Goal: Task Accomplishment & Management: Manage account settings

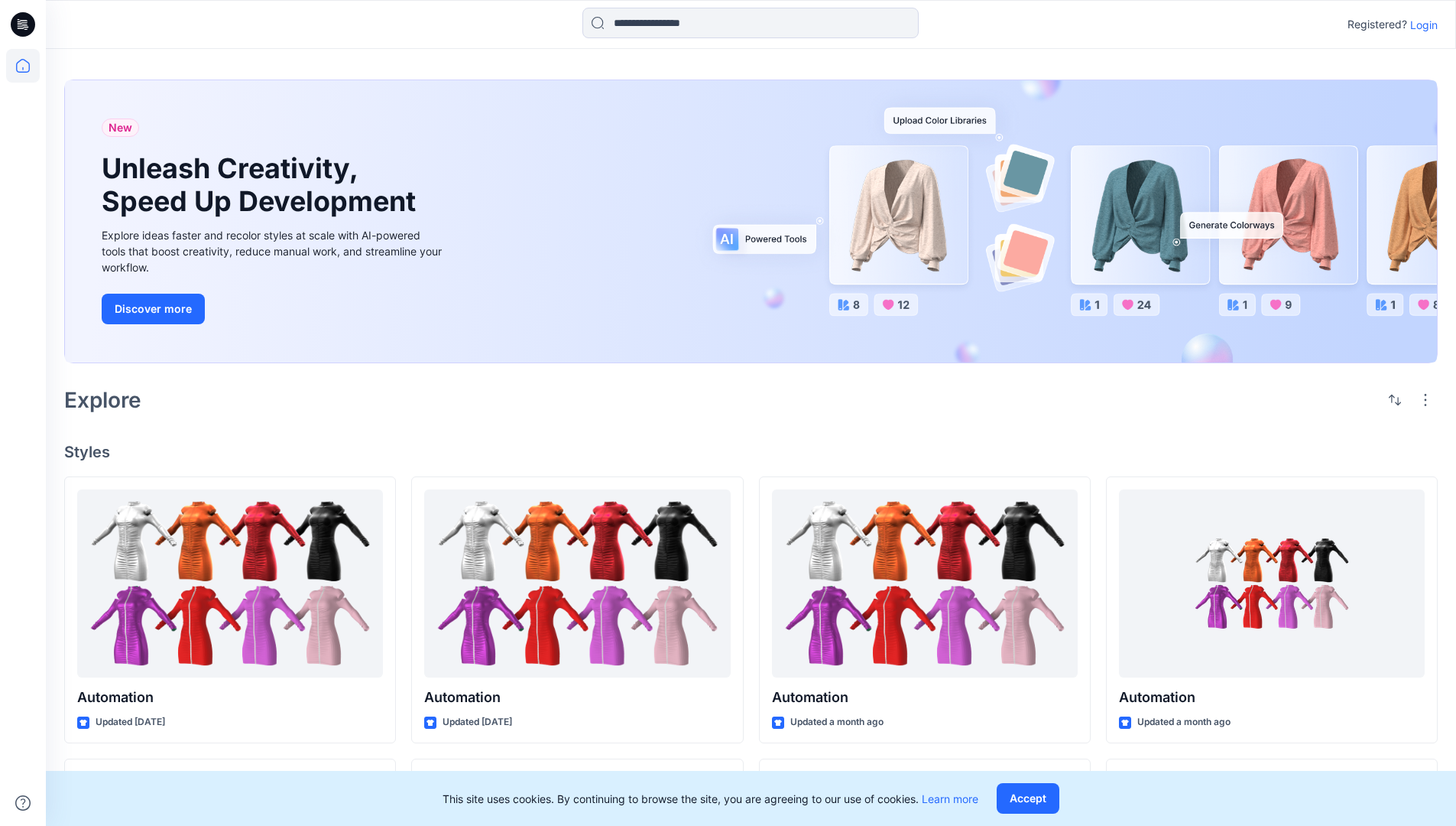
click at [1421, 24] on p "Login" at bounding box center [1424, 24] width 28 height 16
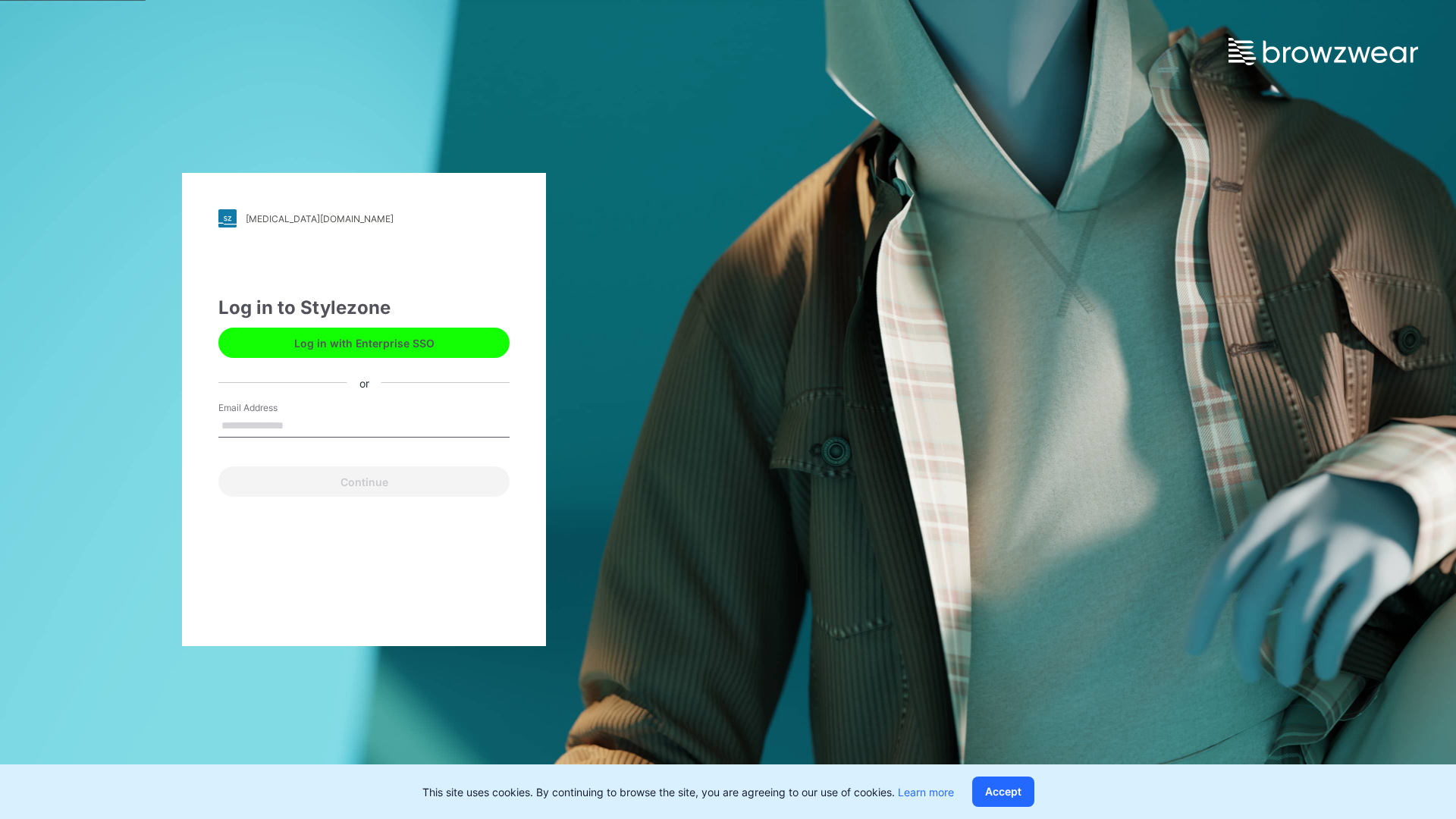
click at [300, 424] on input "Email Address" at bounding box center [363, 426] width 291 height 23
type input "**********"
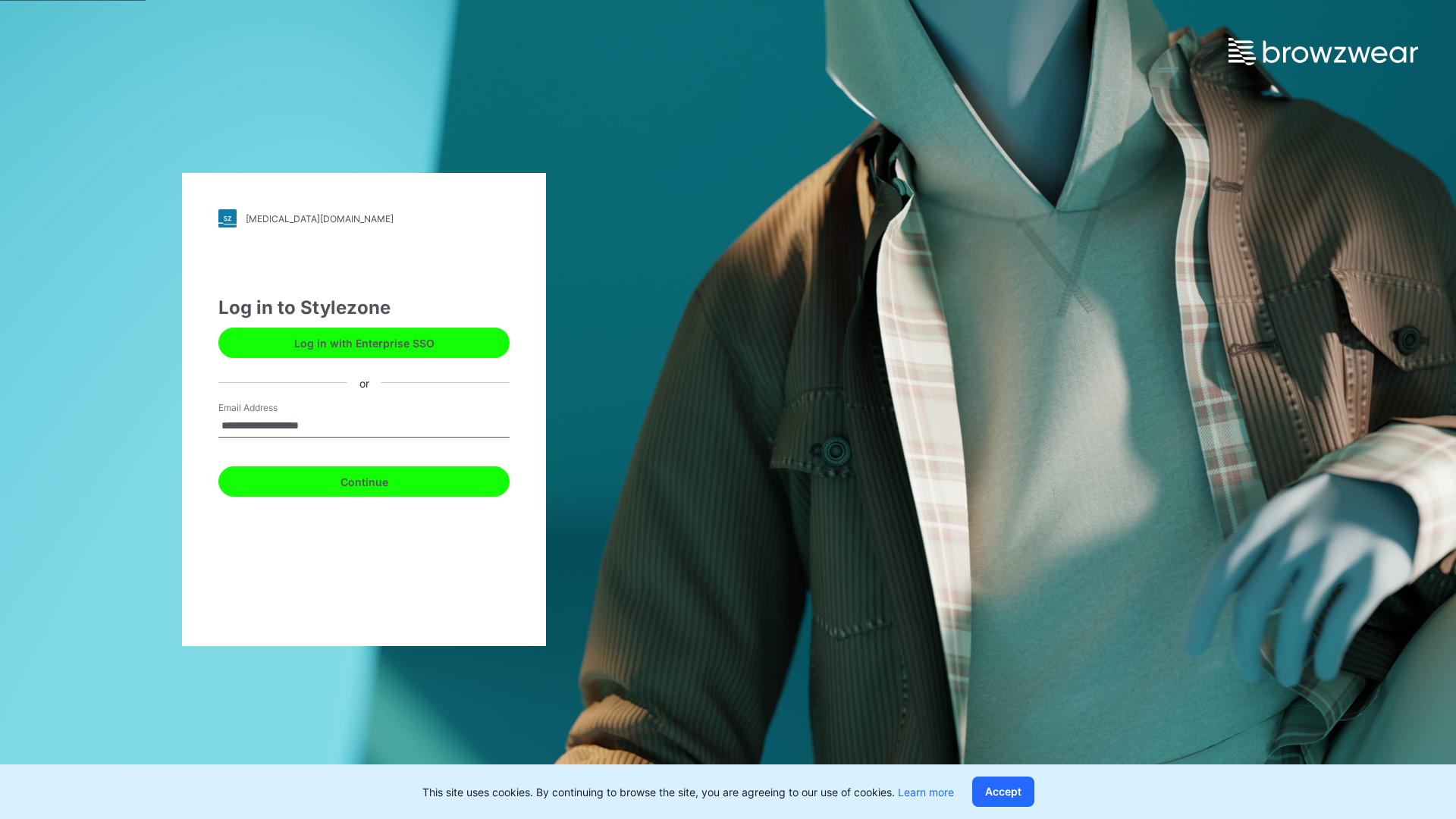
click at [381, 479] on button "Continue" at bounding box center [363, 481] width 291 height 31
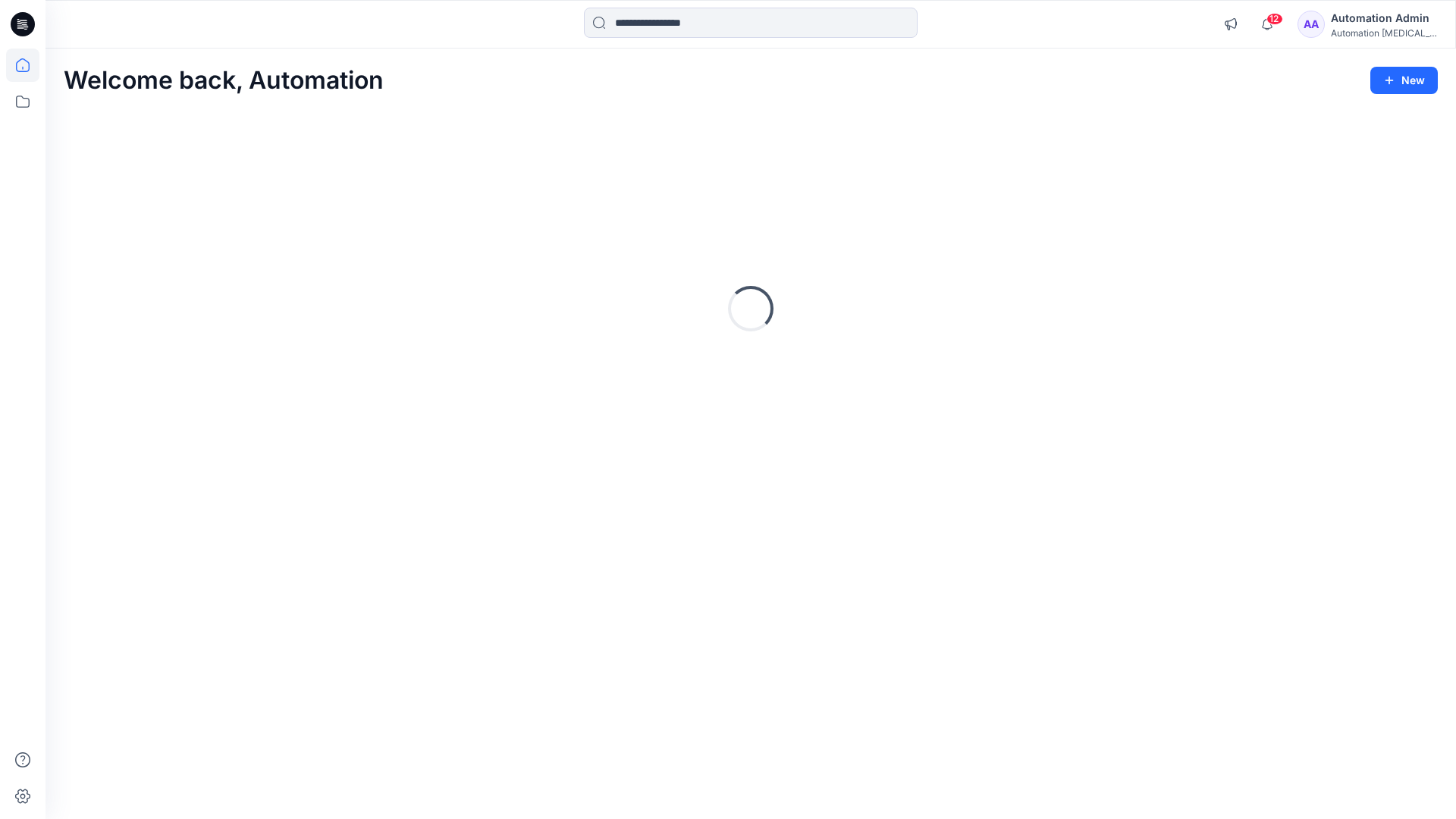
click at [29, 66] on icon at bounding box center [22, 65] width 14 height 14
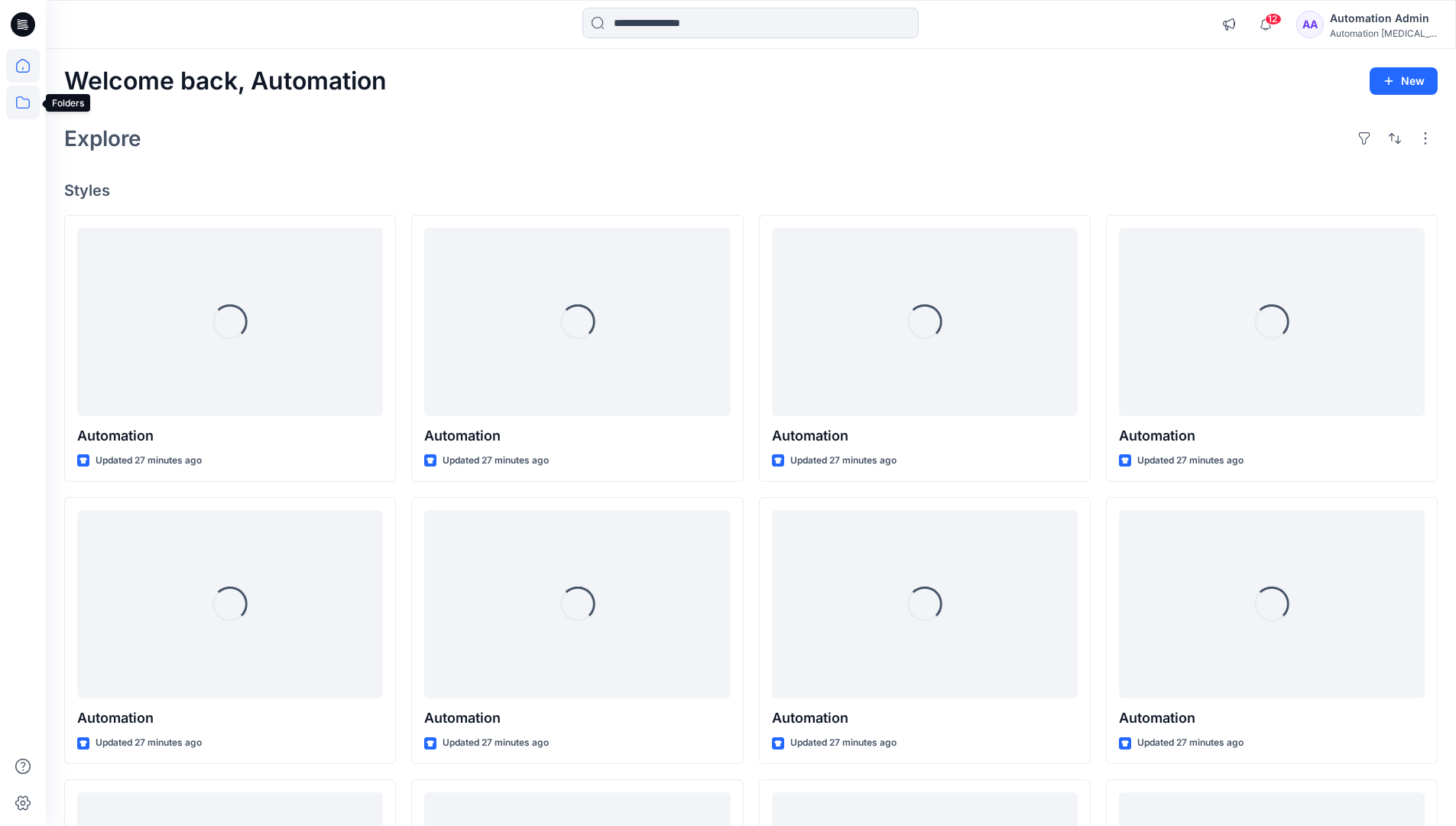
click at [25, 103] on icon at bounding box center [23, 103] width 34 height 34
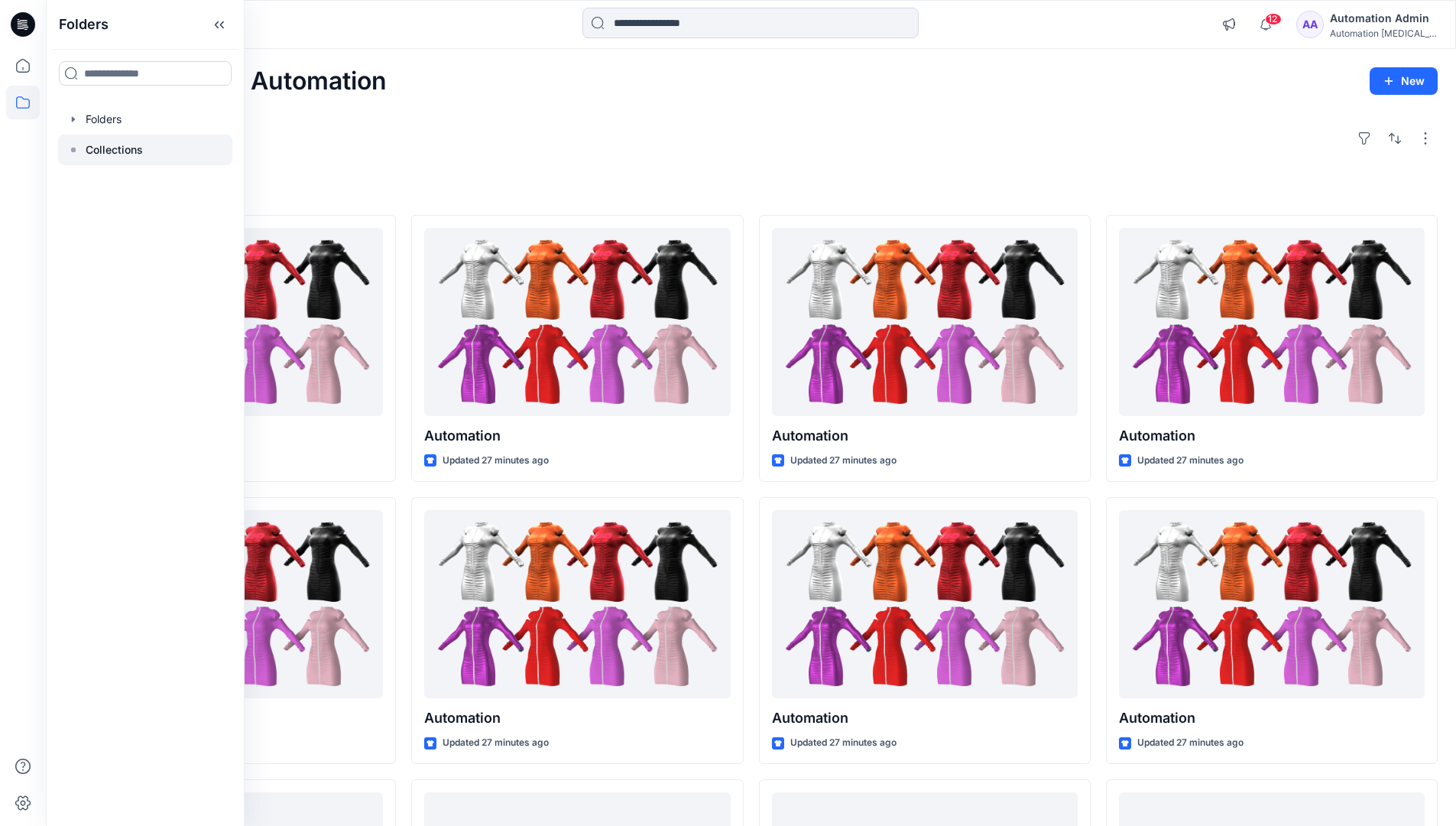
click at [114, 146] on p "Collections" at bounding box center [115, 150] width 58 height 19
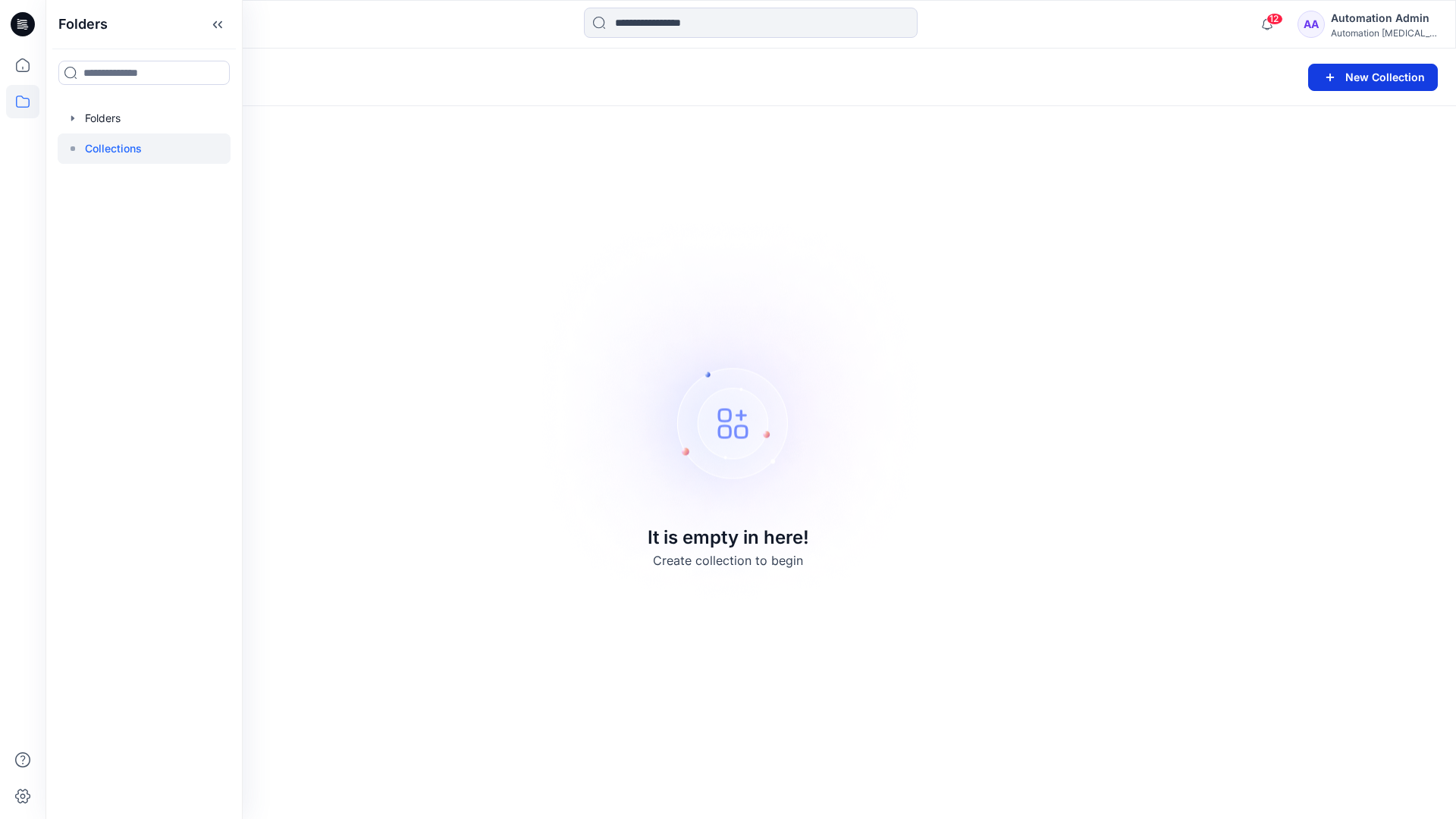
click at [1352, 78] on button "New Collection" at bounding box center [1373, 78] width 129 height 28
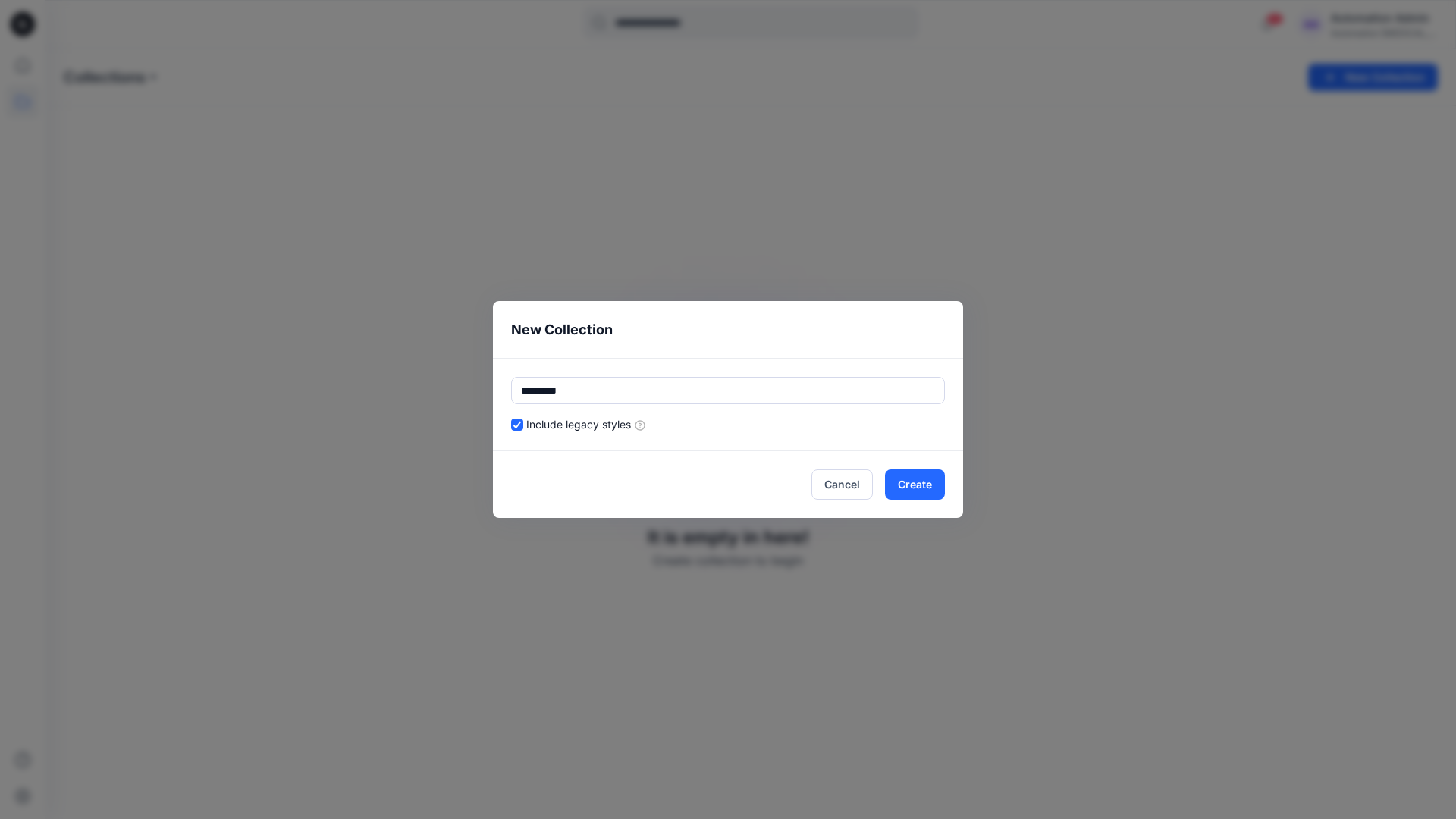
type input "*********"
click at [777, 421] on div "Include legacy styles" at bounding box center [728, 423] width 434 height 16
click at [846, 483] on button "Cancel" at bounding box center [842, 484] width 61 height 31
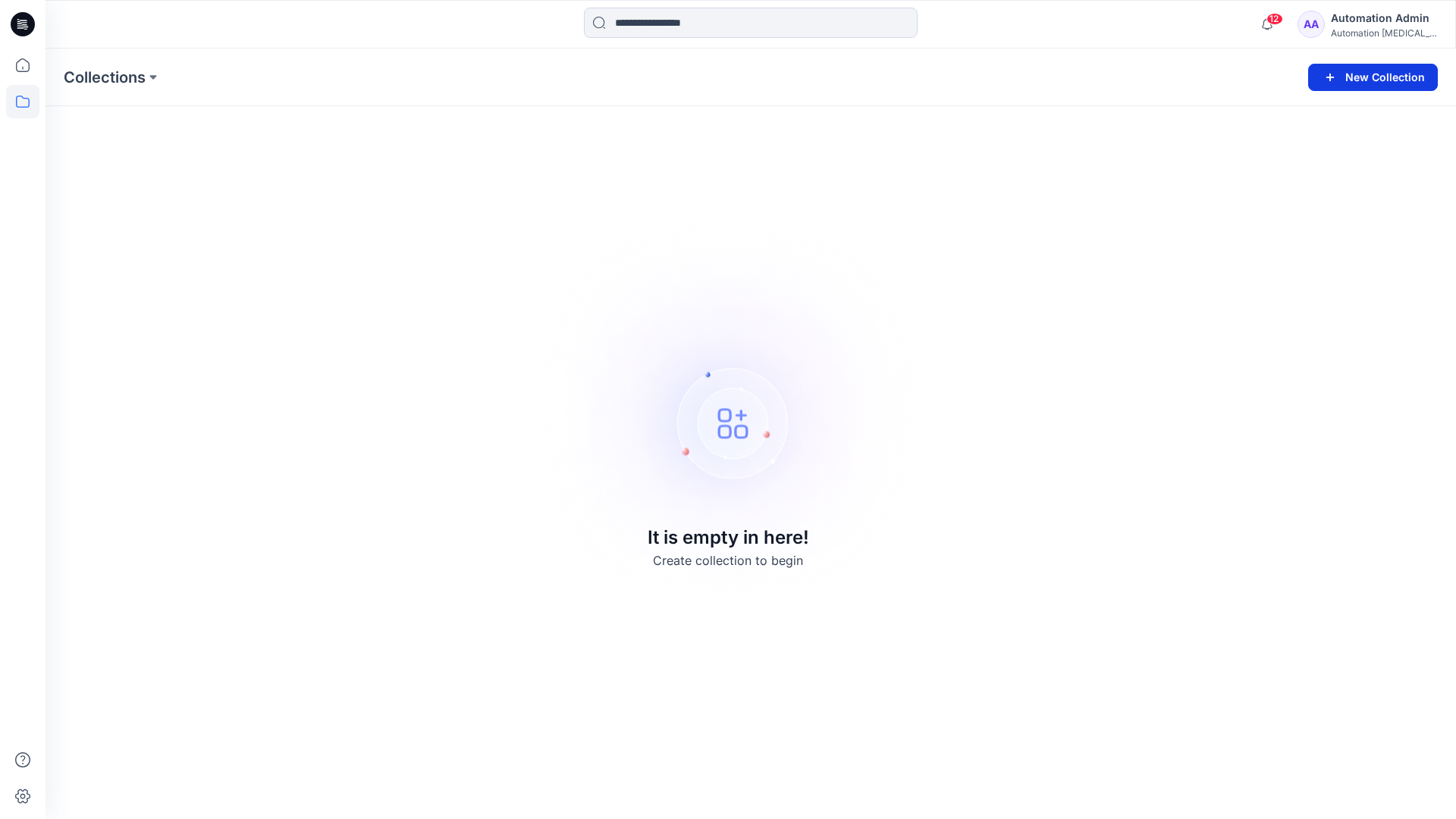
click at [1381, 76] on button "New Collection" at bounding box center [1373, 78] width 129 height 28
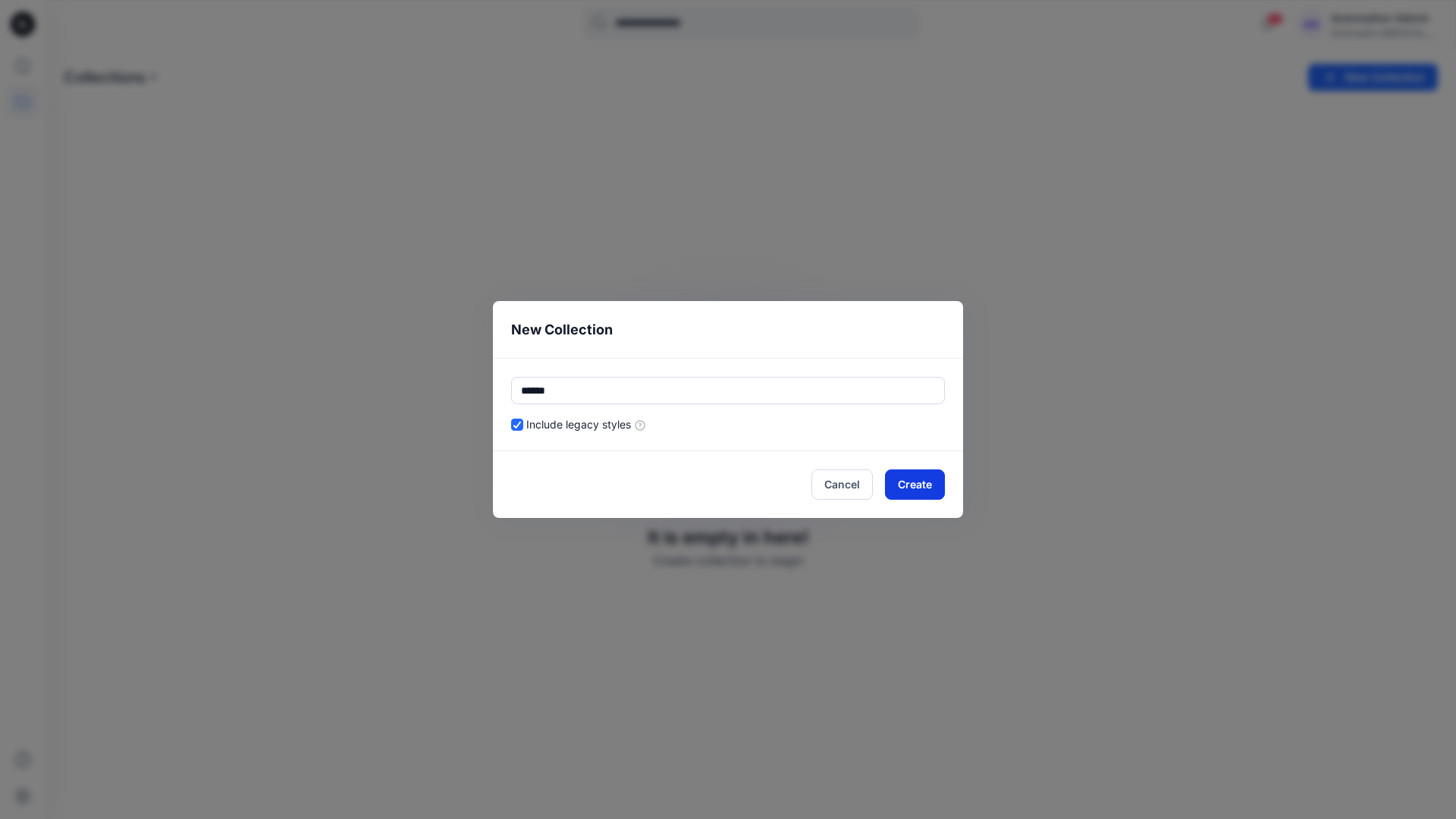
type input "******"
click at [930, 482] on button "Create" at bounding box center [914, 484] width 60 height 31
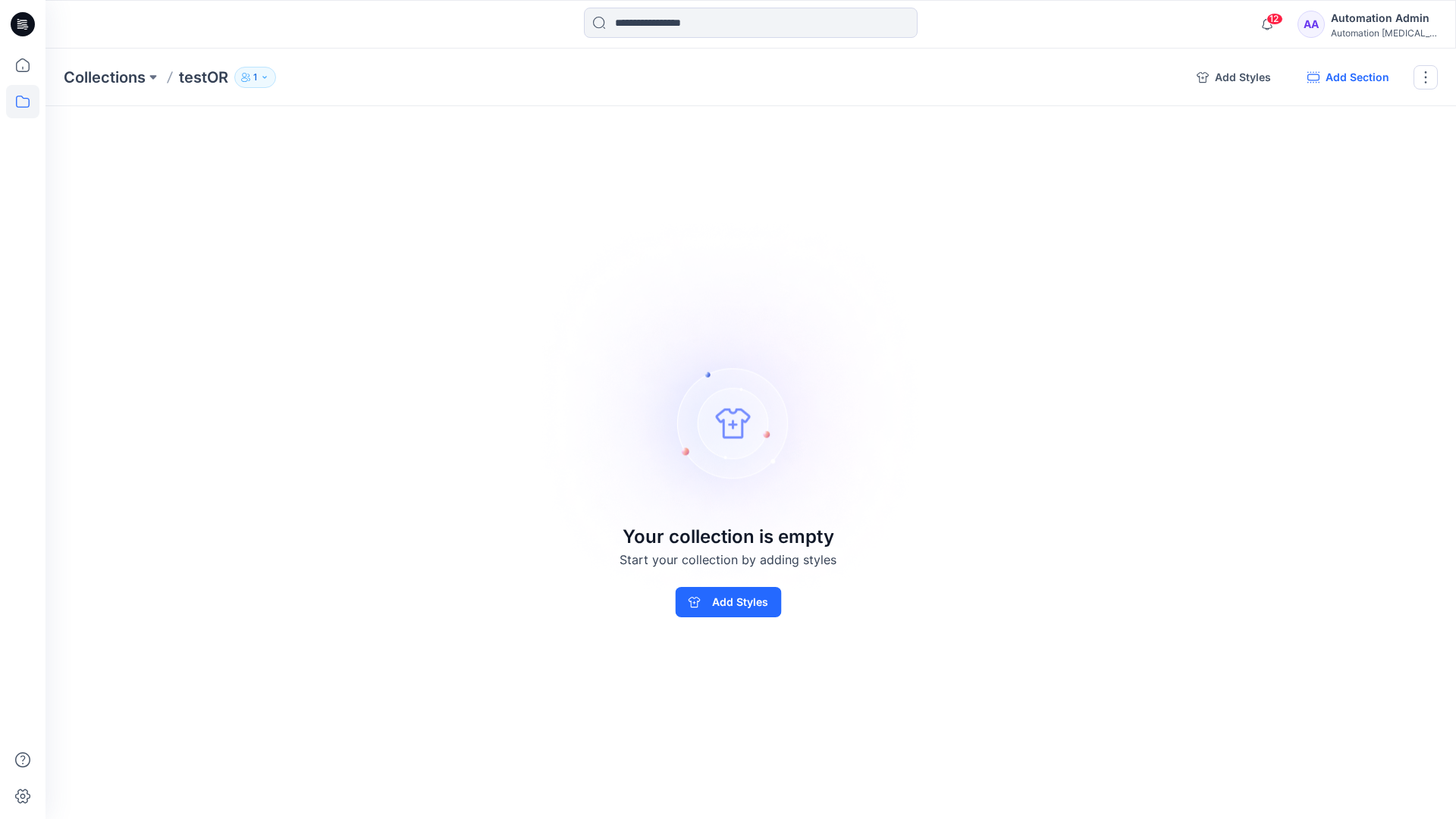
click at [1354, 78] on button "Add Section" at bounding box center [1348, 78] width 106 height 24
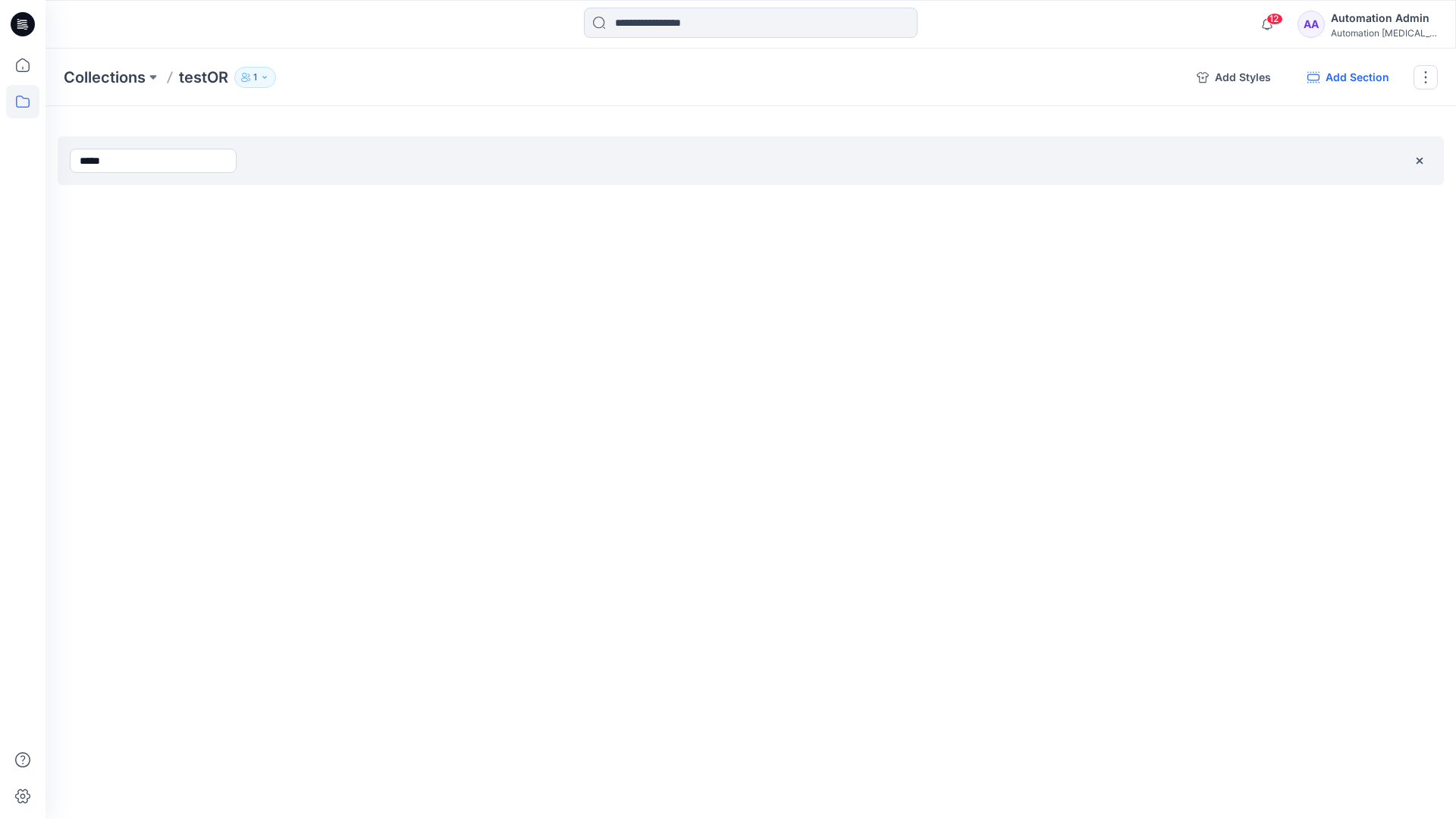
type input "*****"
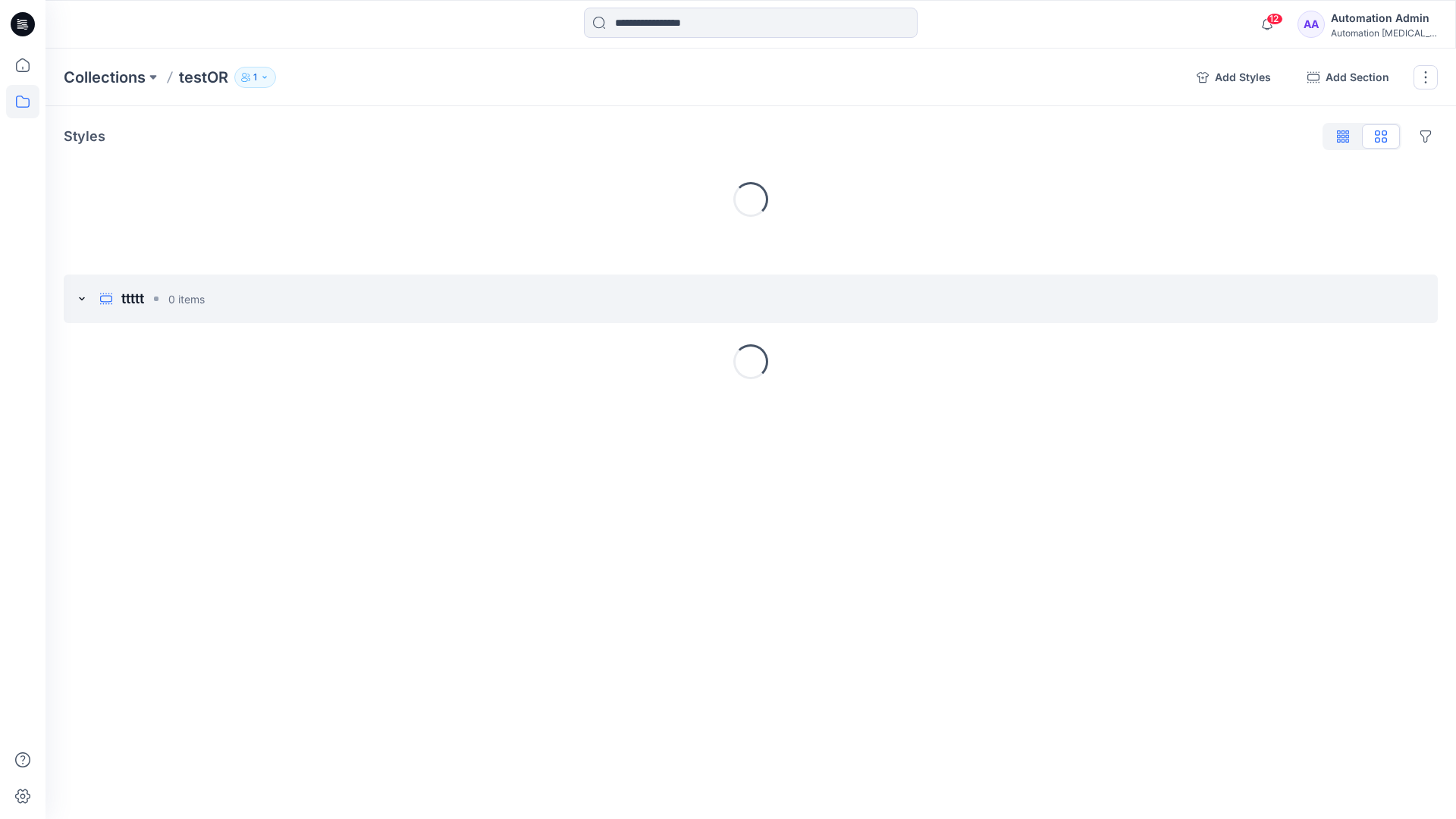
click at [1343, 138] on icon "button" at bounding box center [1343, 134] width 4 height 7
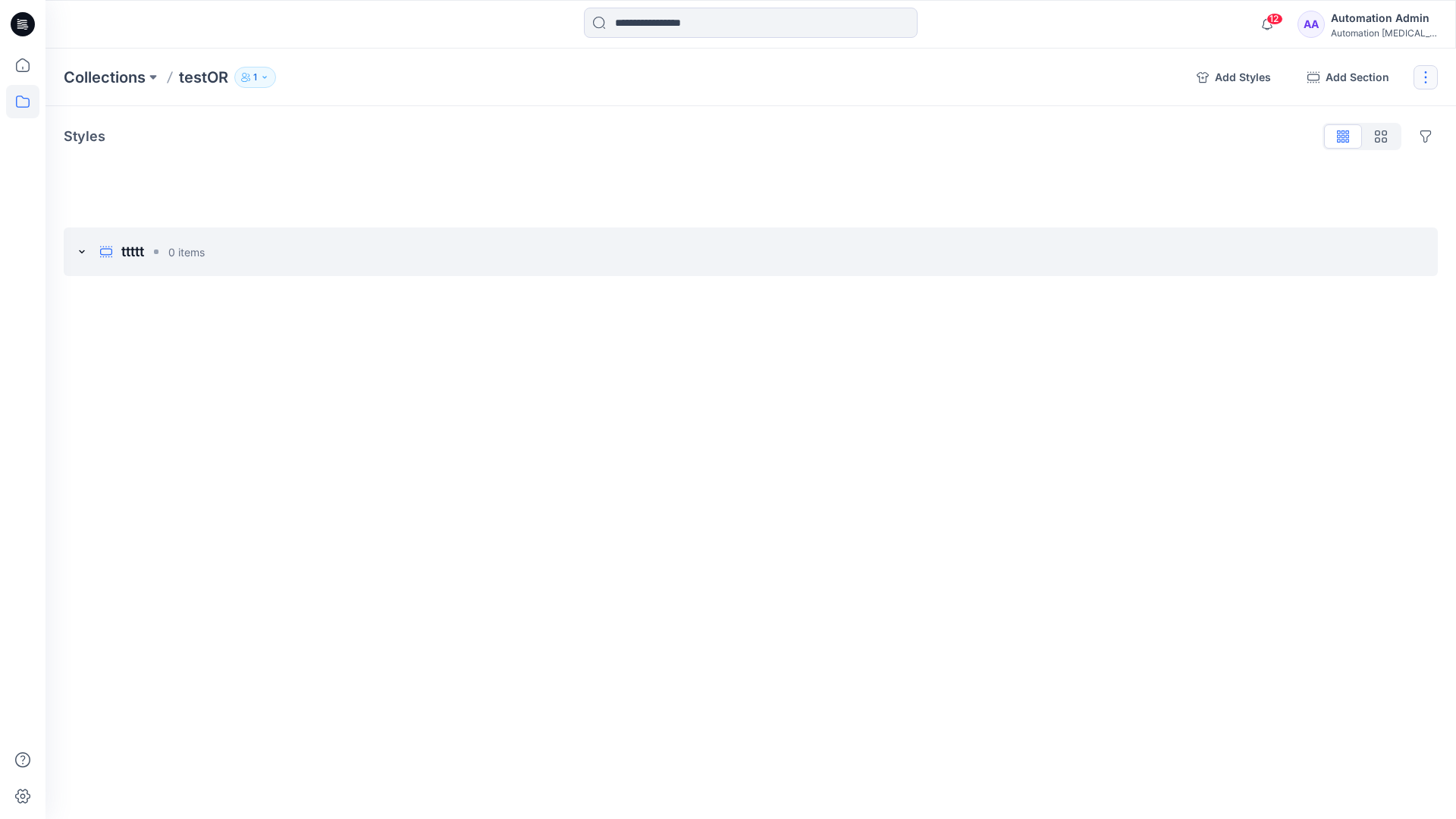
click at [1424, 78] on button "button" at bounding box center [1425, 78] width 24 height 24
click at [1345, 138] on button "Clone Collection" at bounding box center [1352, 147] width 164 height 28
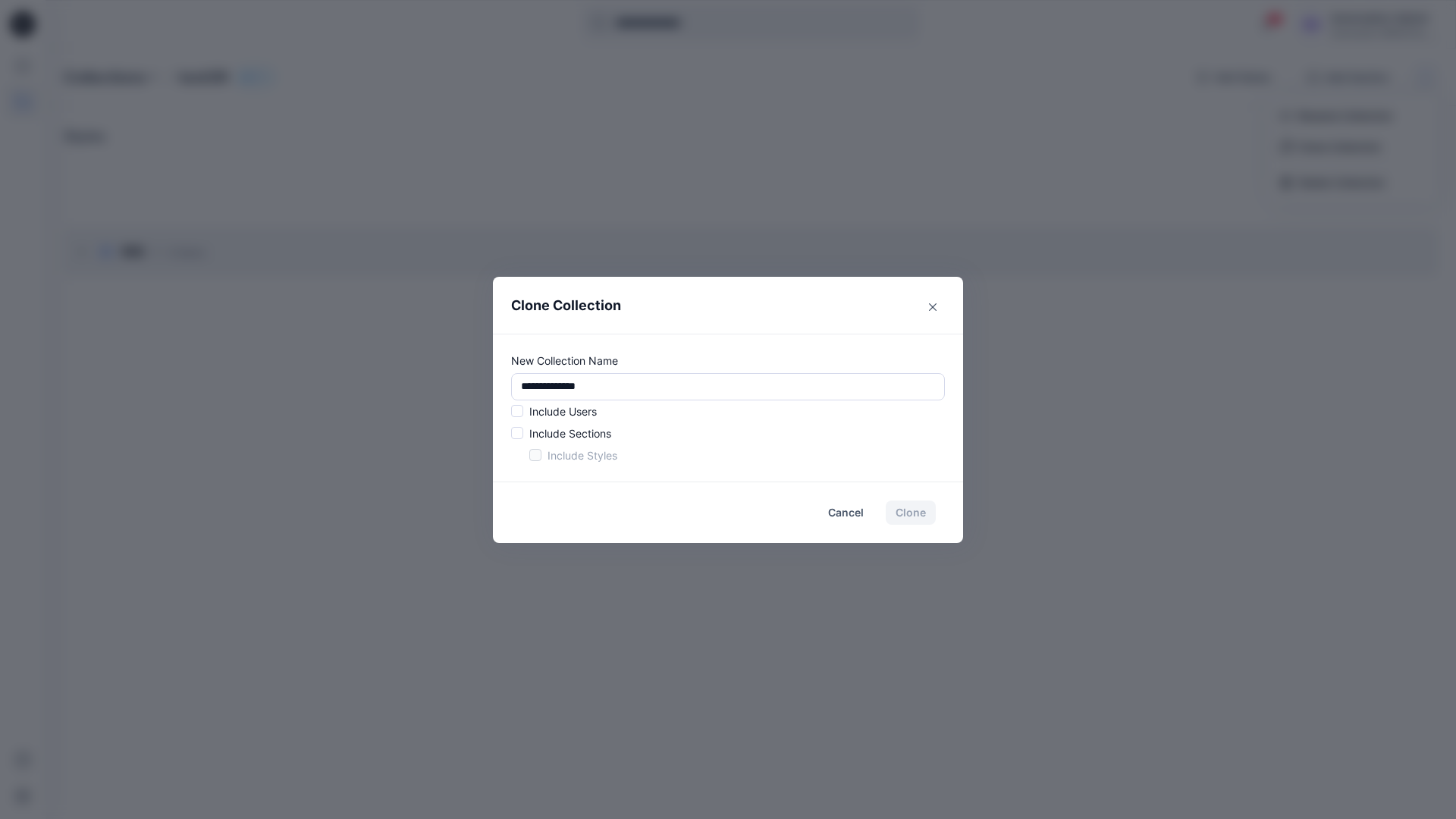
click at [561, 407] on p "Include Users" at bounding box center [562, 410] width 67 height 16
click at [520, 414] on span at bounding box center [517, 410] width 12 height 12
click at [520, 434] on span at bounding box center [517, 433] width 12 height 12
click at [533, 456] on span at bounding box center [534, 455] width 12 height 12
click at [915, 517] on button "Clone" at bounding box center [911, 512] width 50 height 24
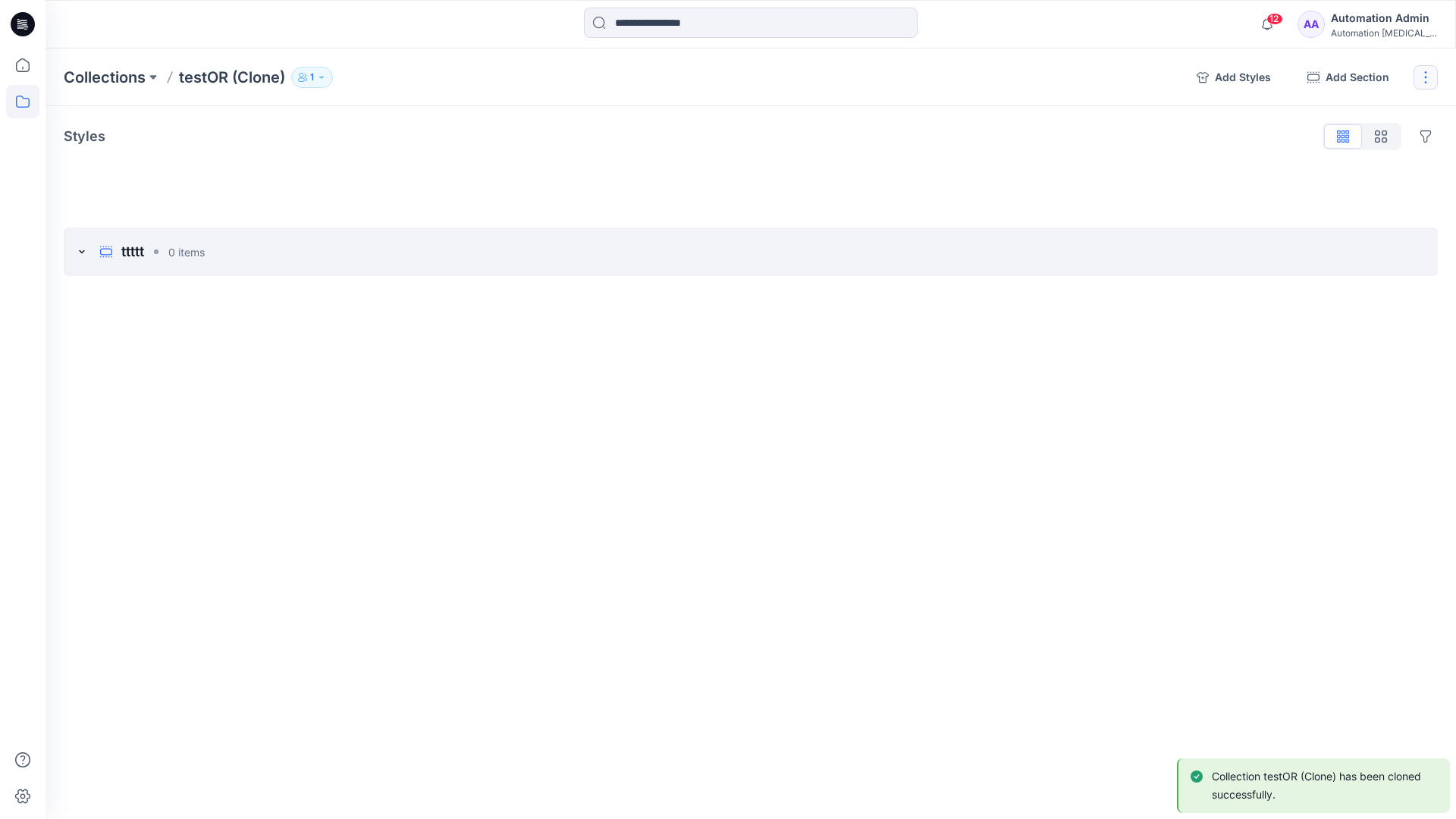
click at [1430, 76] on button "button" at bounding box center [1425, 78] width 24 height 24
click at [1353, 183] on button "Delete Collection" at bounding box center [1352, 182] width 164 height 28
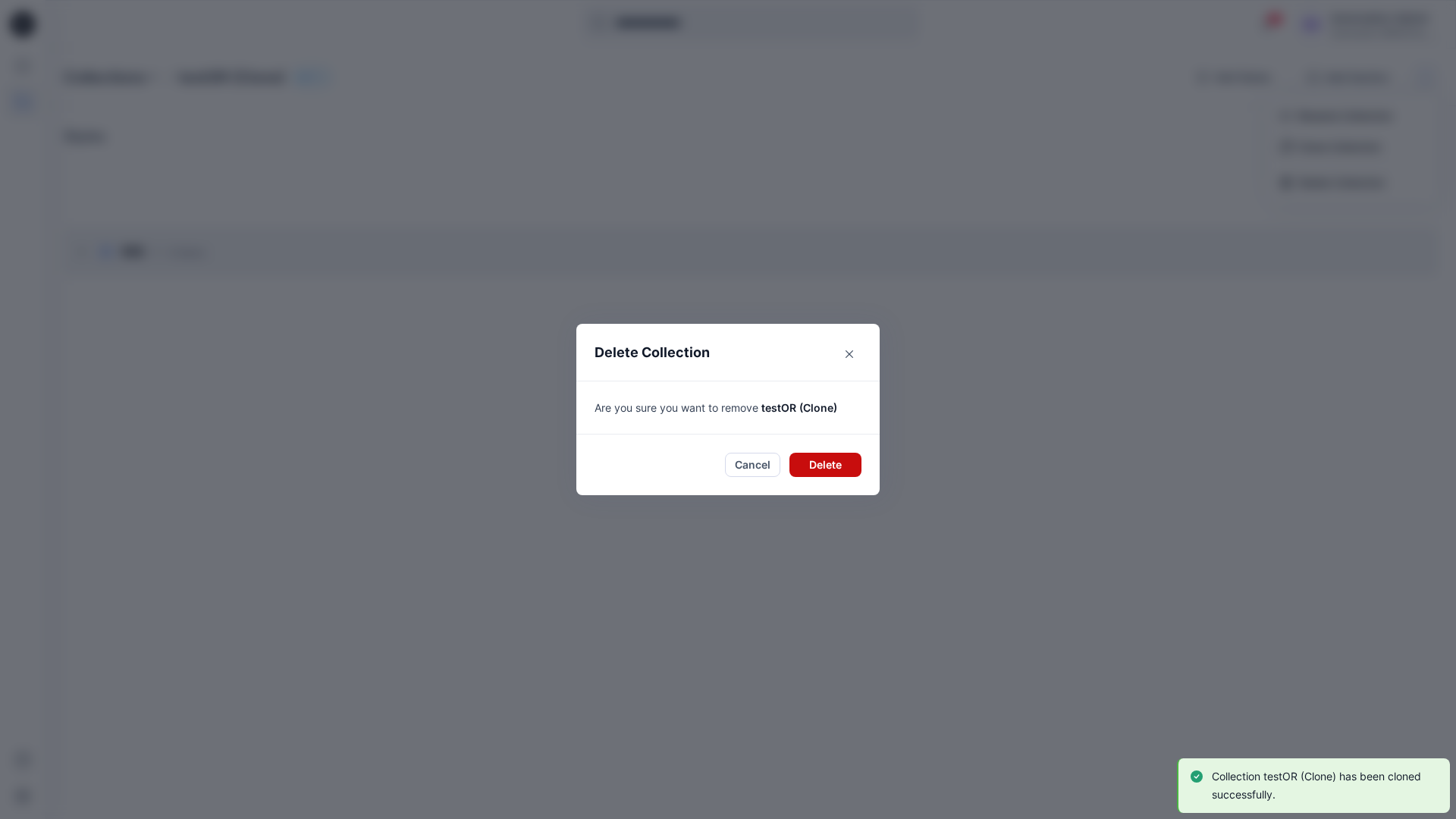
click at [816, 461] on button "Delete" at bounding box center [826, 465] width 72 height 24
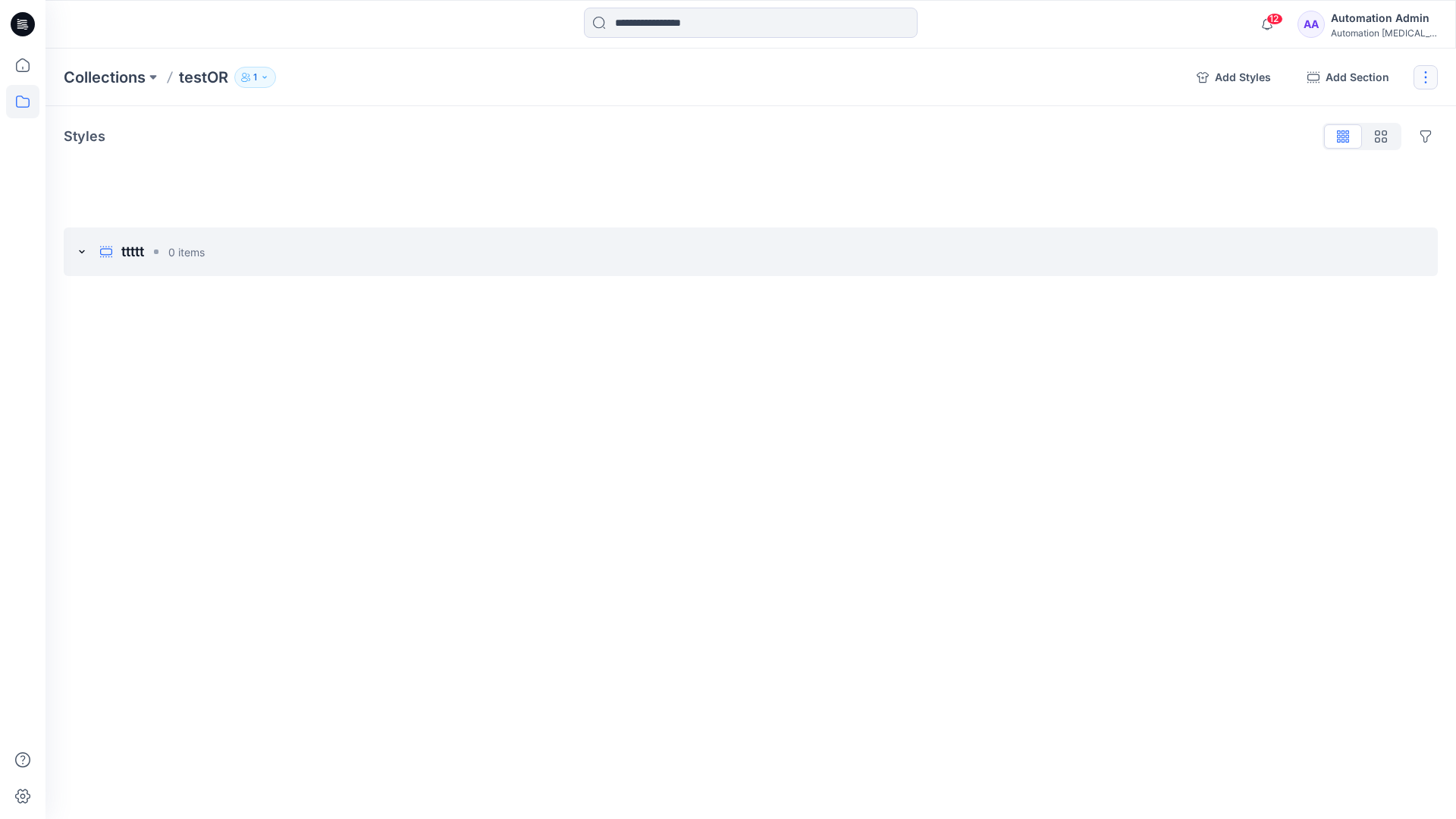
click at [1423, 77] on button "button" at bounding box center [1425, 78] width 24 height 24
click at [1322, 188] on button "Delete Collection" at bounding box center [1352, 182] width 164 height 28
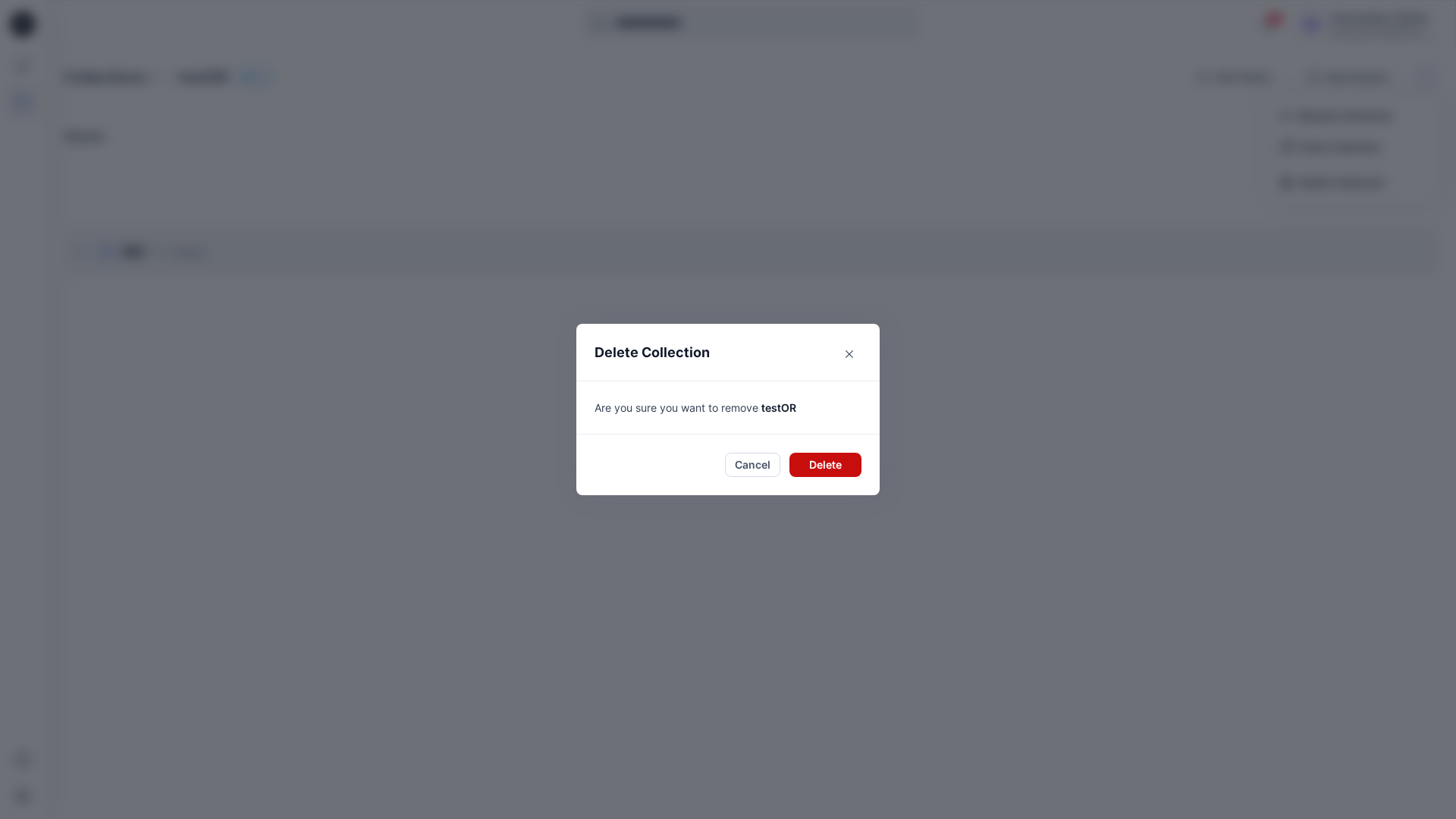
click at [830, 468] on button "Delete" at bounding box center [826, 465] width 72 height 24
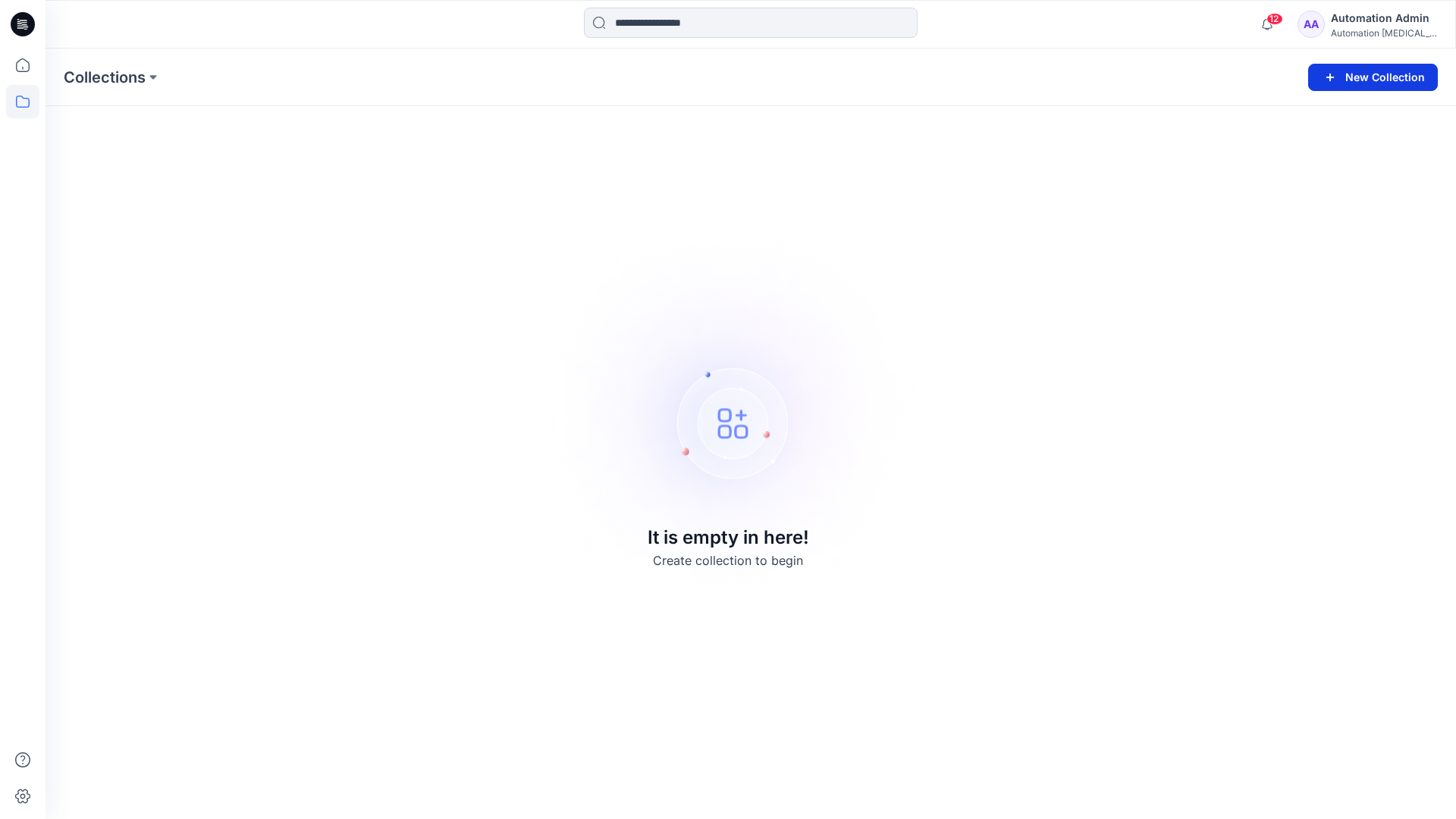
click at [1386, 81] on button "New Collection" at bounding box center [1373, 78] width 129 height 28
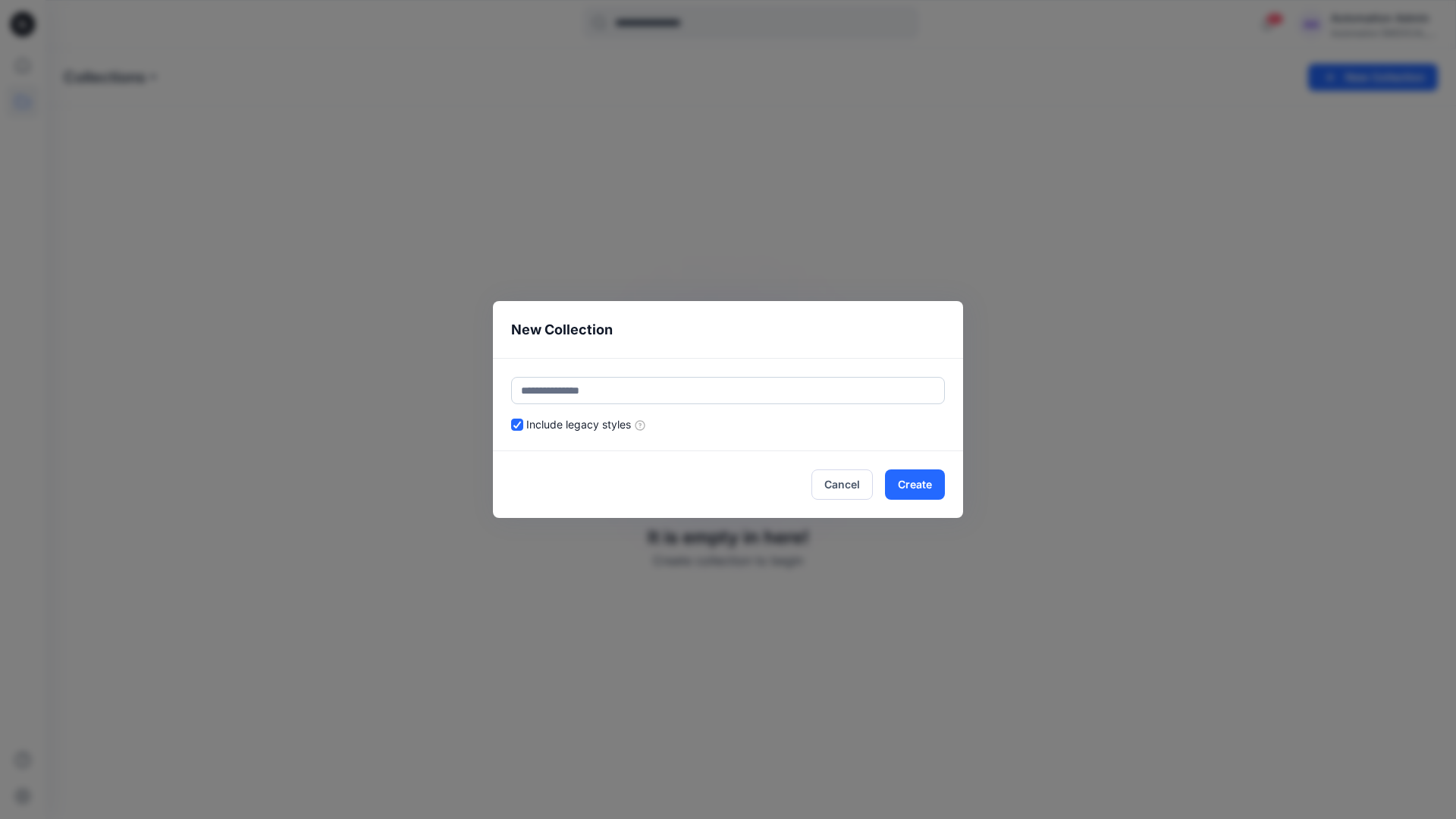
click at [679, 390] on input "text" at bounding box center [728, 391] width 434 height 28
type input "******"
click at [807, 339] on header "New Collection" at bounding box center [728, 330] width 471 height 57
click at [930, 489] on button "Create" at bounding box center [914, 484] width 60 height 31
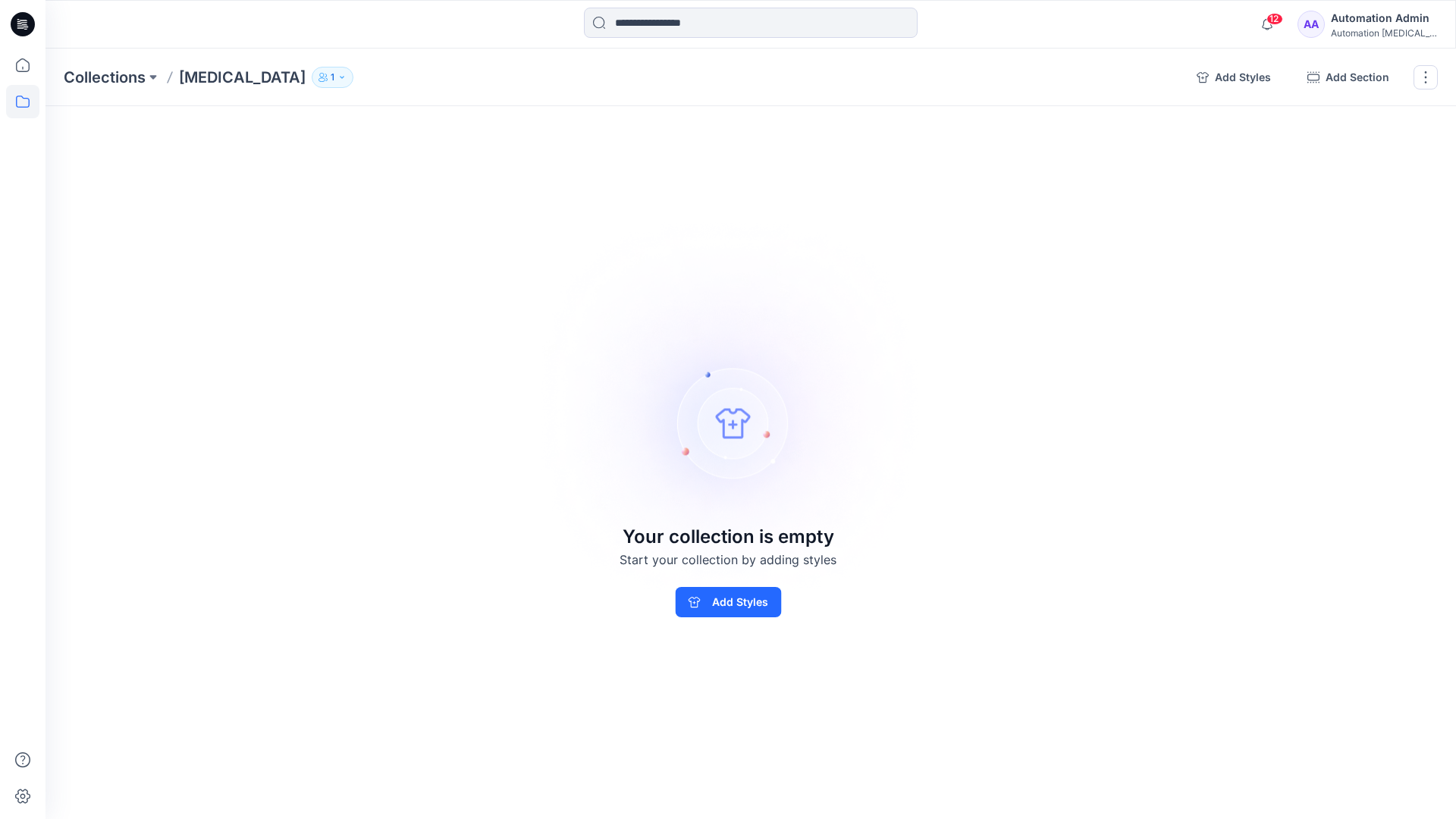
drag, startPoint x: 930, startPoint y: 489, endPoint x: 641, endPoint y: 414, distance: 298.6
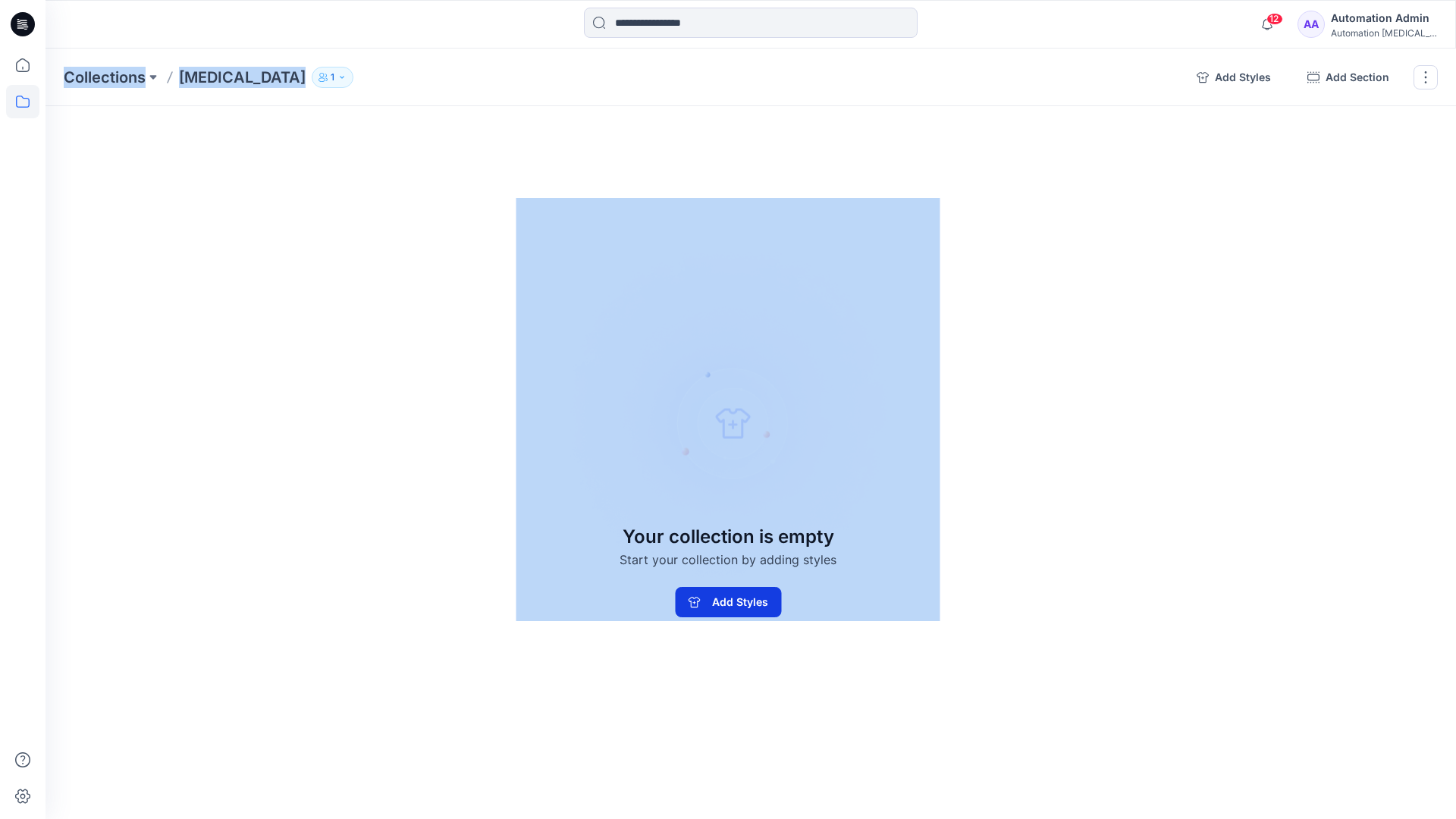
click at [698, 610] on button "Add Styles" at bounding box center [728, 602] width 106 height 31
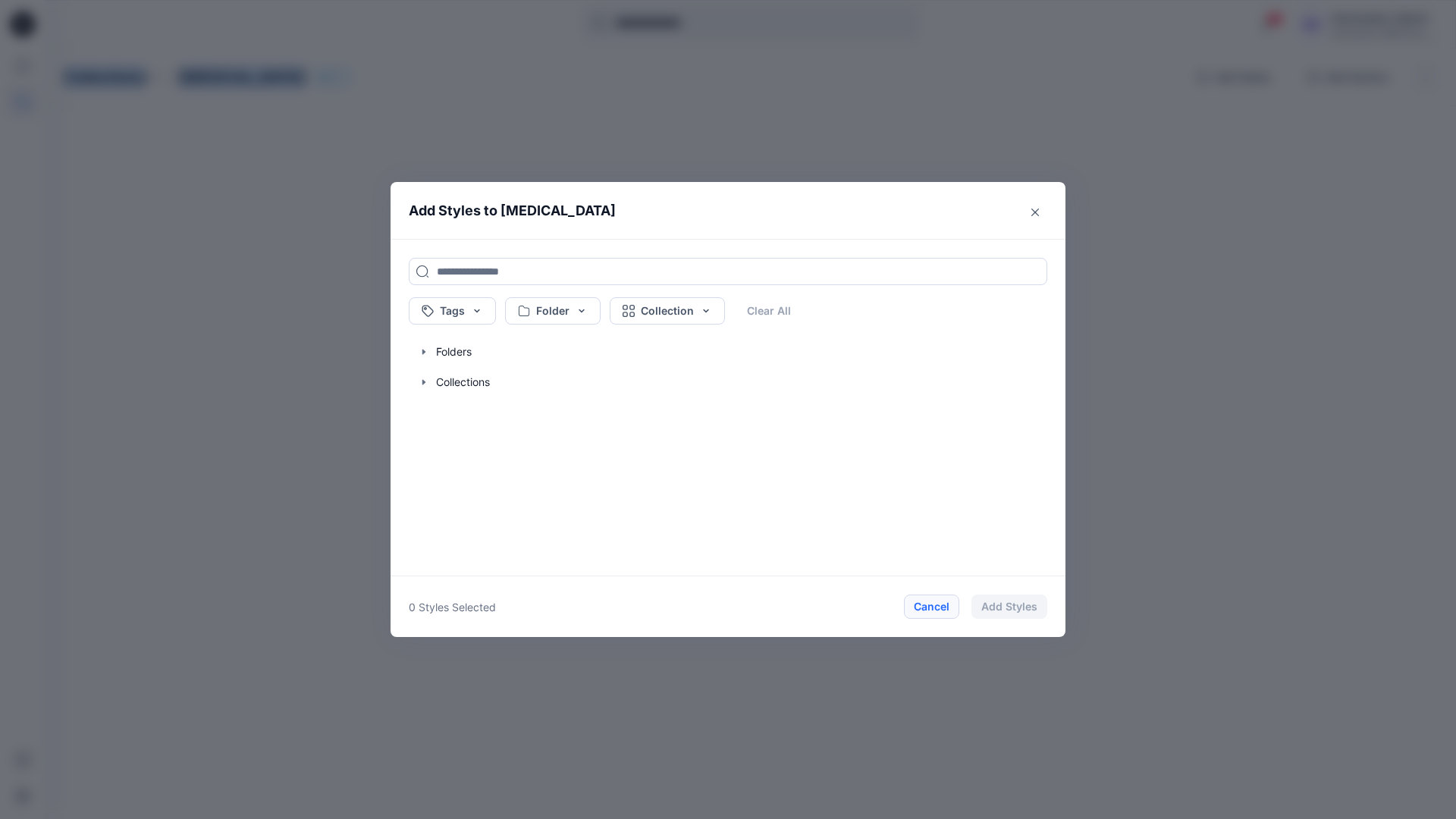
click at [930, 607] on button "Cancel" at bounding box center [932, 606] width 55 height 24
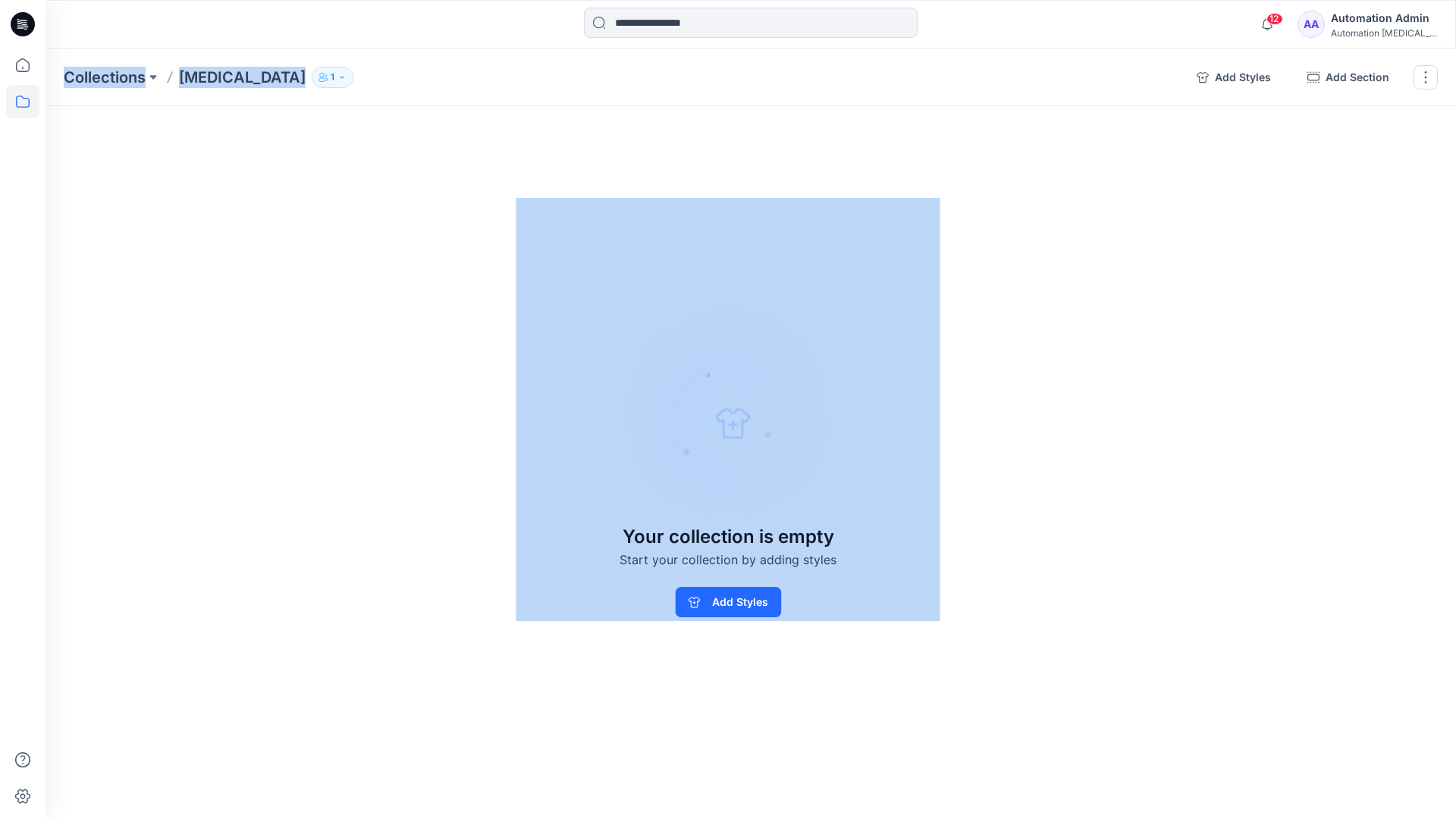
click at [1406, 18] on div "Automation Admin" at bounding box center [1383, 18] width 106 height 18
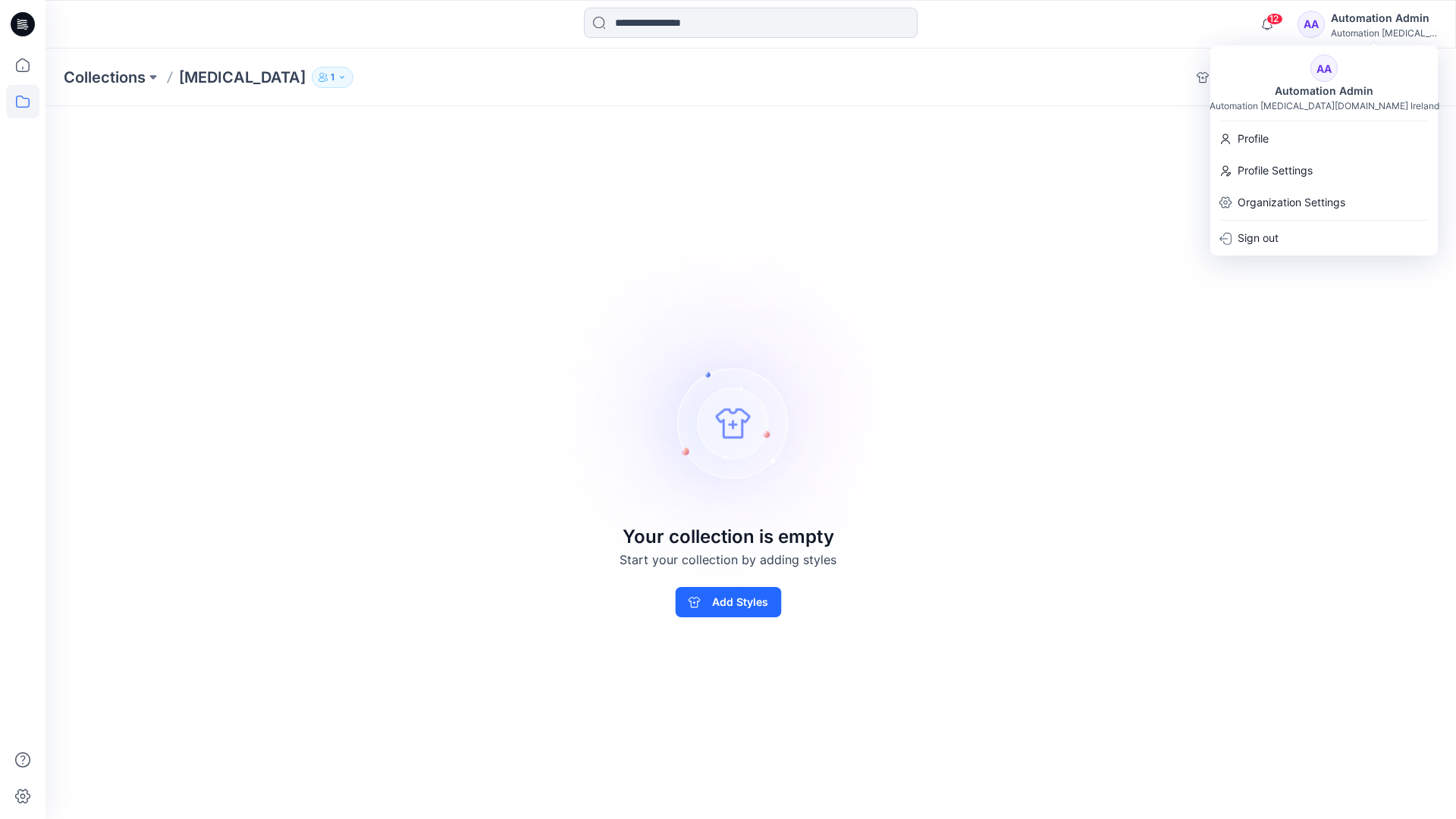
click at [1073, 151] on div "Collections [MEDICAL_DATA] 1 Add Styles Add Section Rename Collection Clone Col…" at bounding box center [751, 433] width 1411 height 770
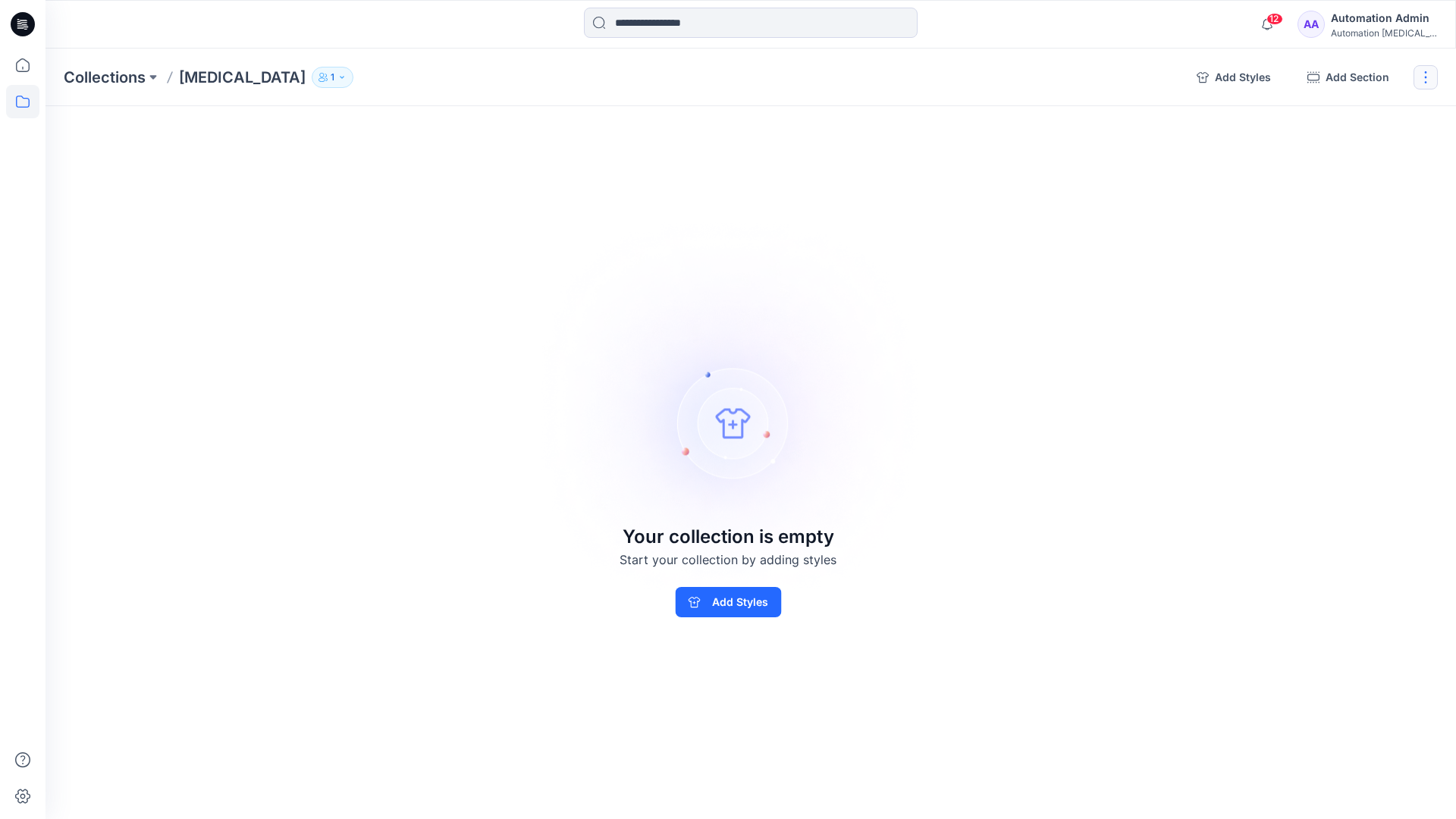
click at [1424, 82] on button "button" at bounding box center [1425, 78] width 24 height 24
click at [1338, 180] on button "Delete Collection" at bounding box center [1352, 182] width 164 height 28
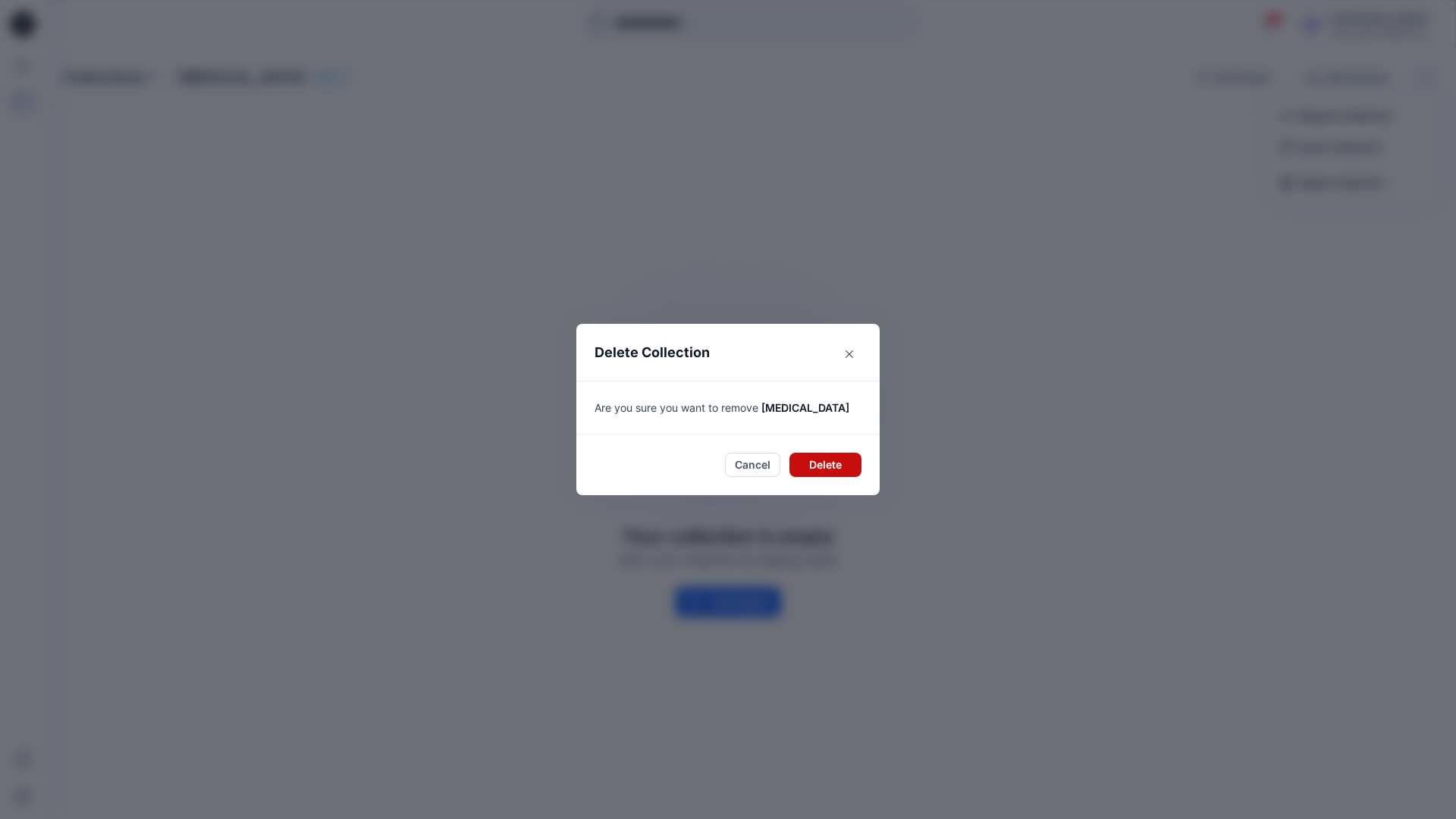
click at [814, 465] on button "Delete" at bounding box center [826, 465] width 72 height 24
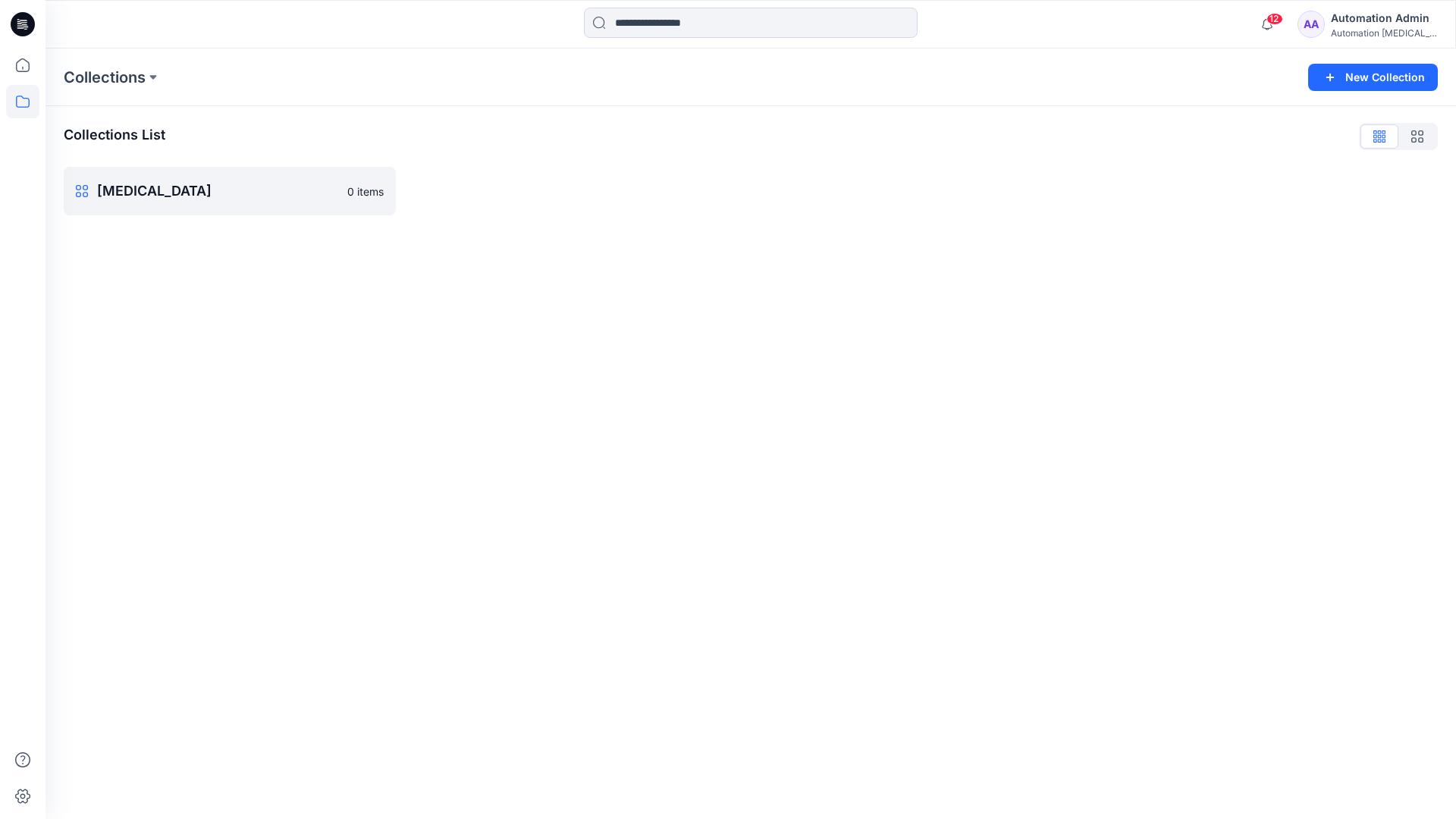
click at [1357, 25] on div "Automation Admin" at bounding box center [1383, 18] width 106 height 18
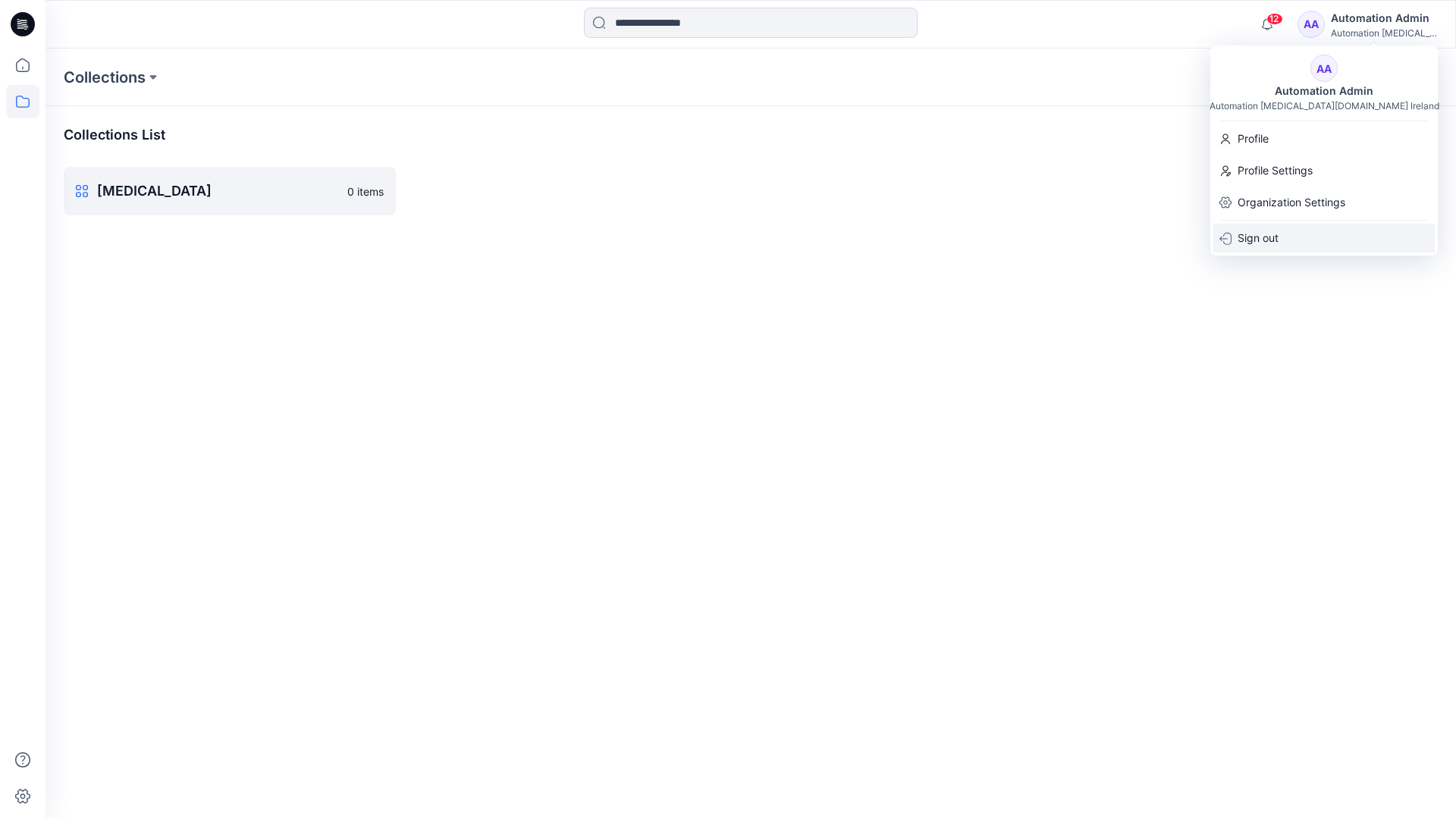
click at [1279, 233] on p "Sign out" at bounding box center [1258, 238] width 41 height 29
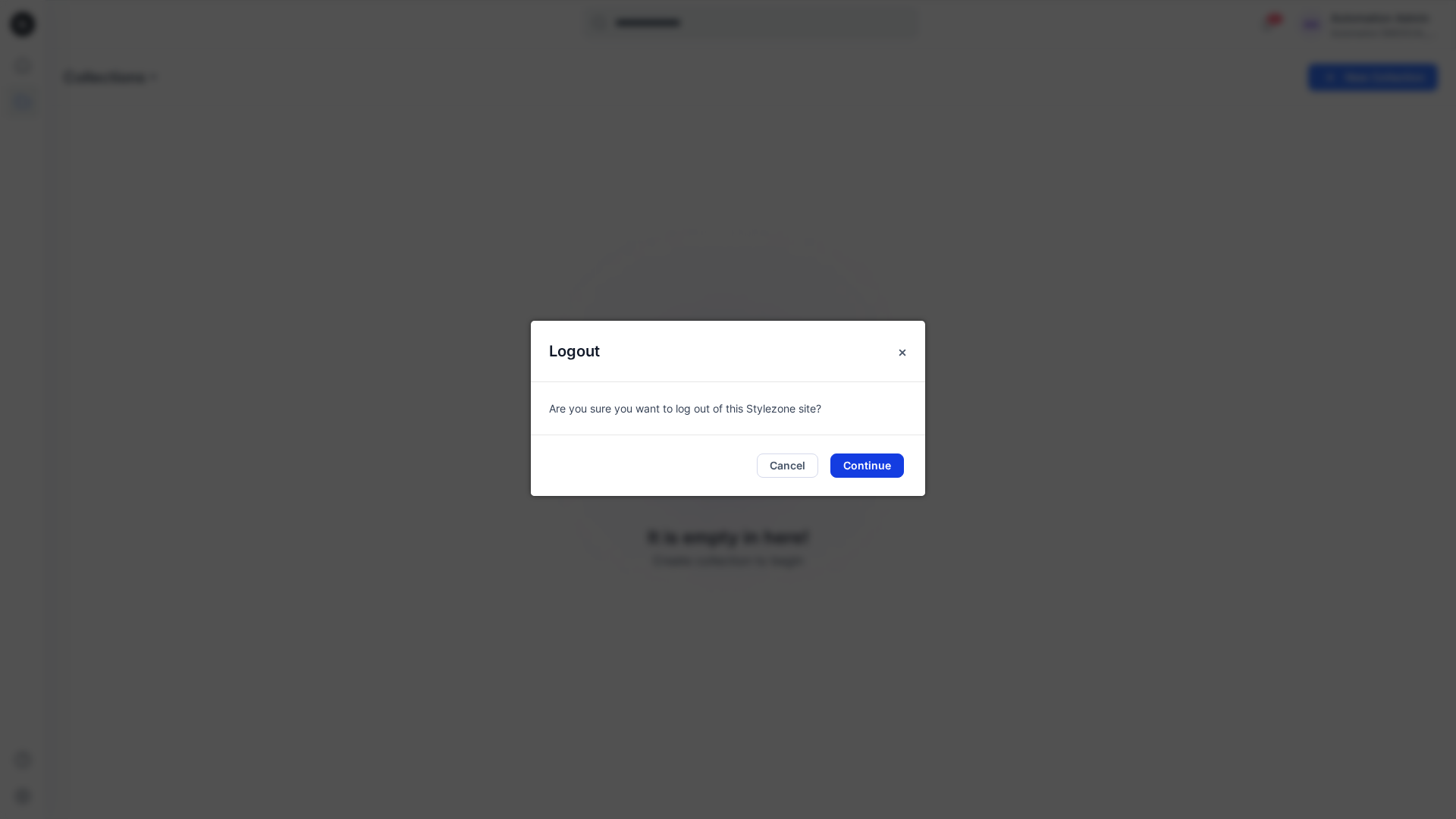
click at [866, 465] on button "Continue" at bounding box center [867, 465] width 74 height 24
